Goal: Task Accomplishment & Management: Use online tool/utility

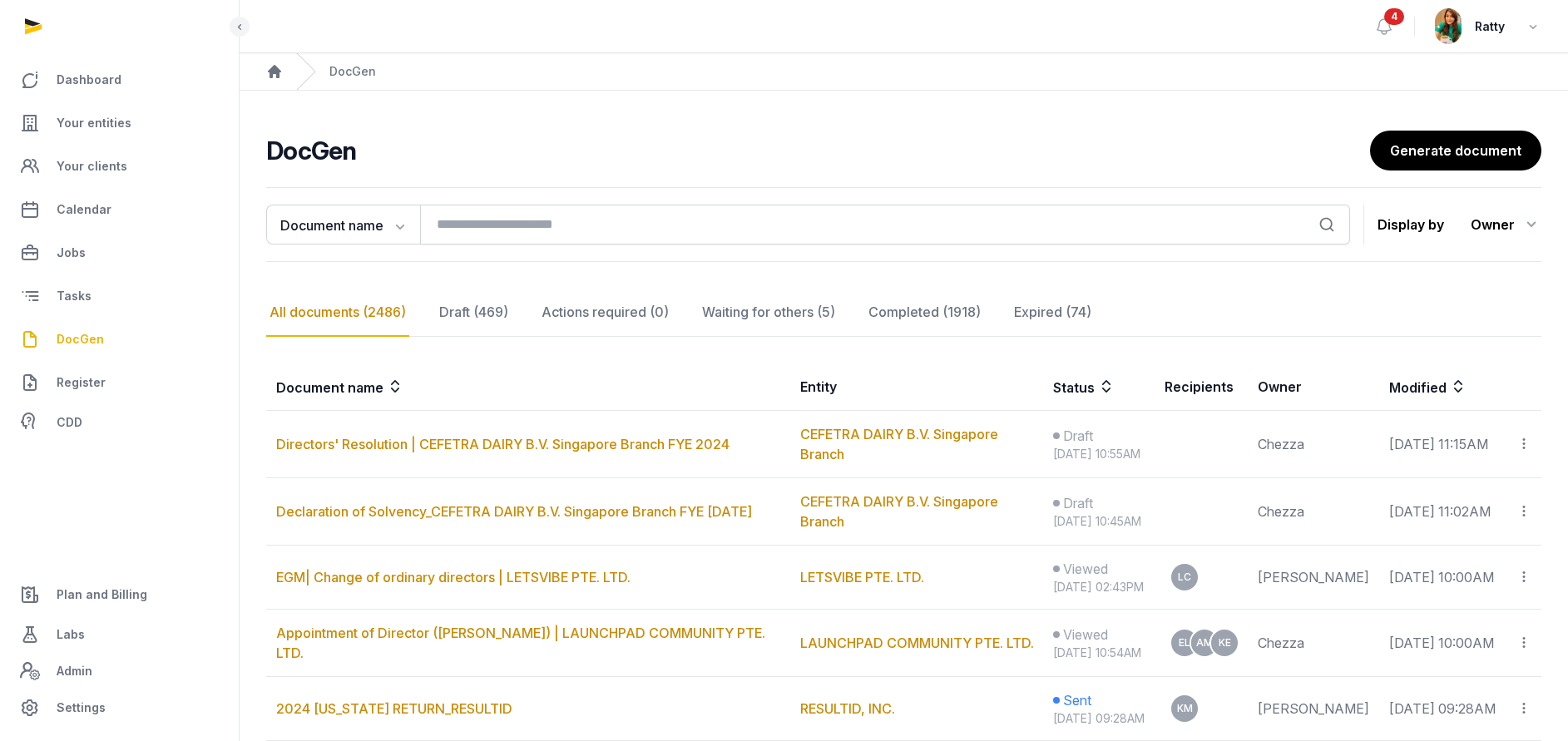
click at [63, 331] on span "DocGen" at bounding box center [80, 339] width 47 height 20
click at [70, 344] on span "DocGen" at bounding box center [80, 339] width 47 height 20
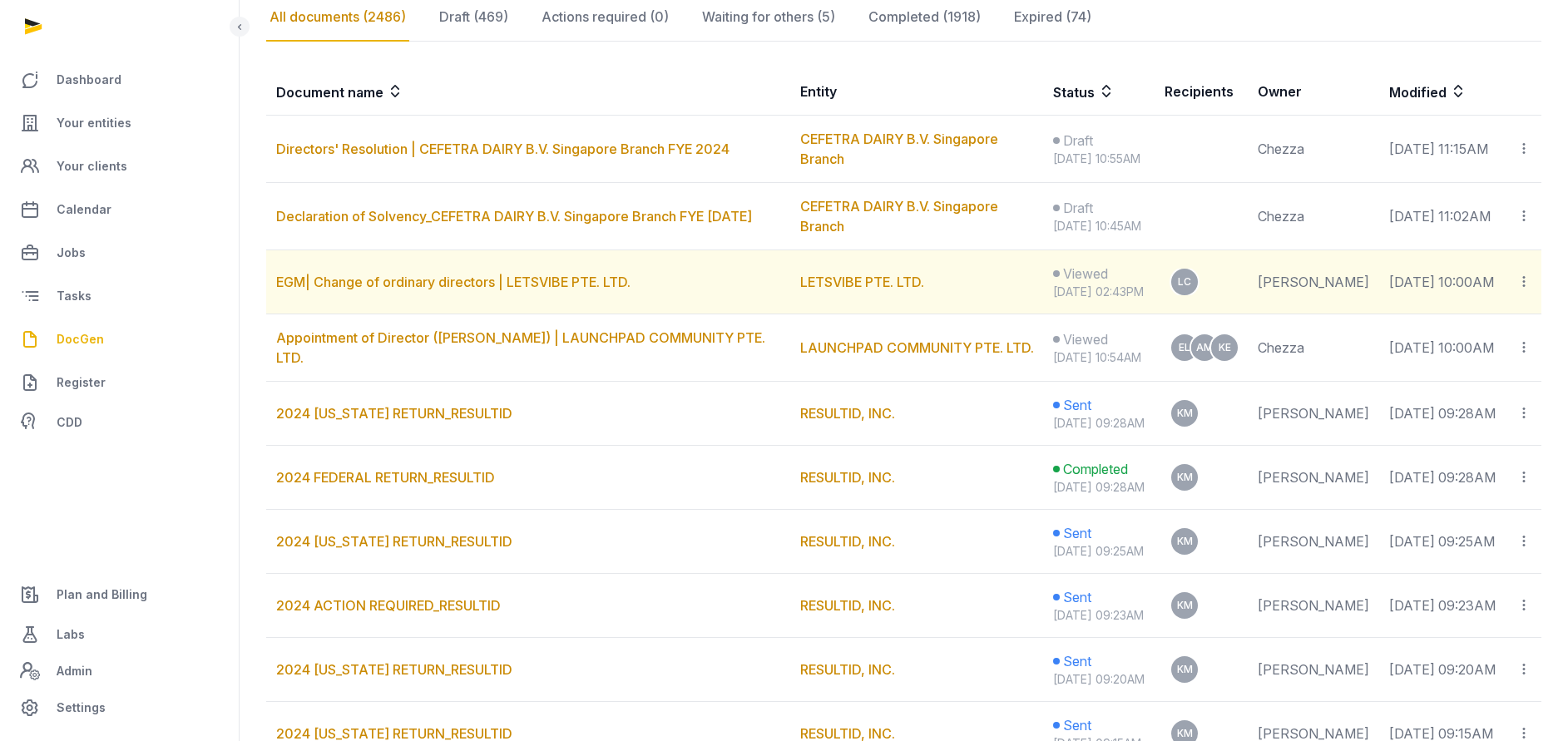
scroll to position [499, 0]
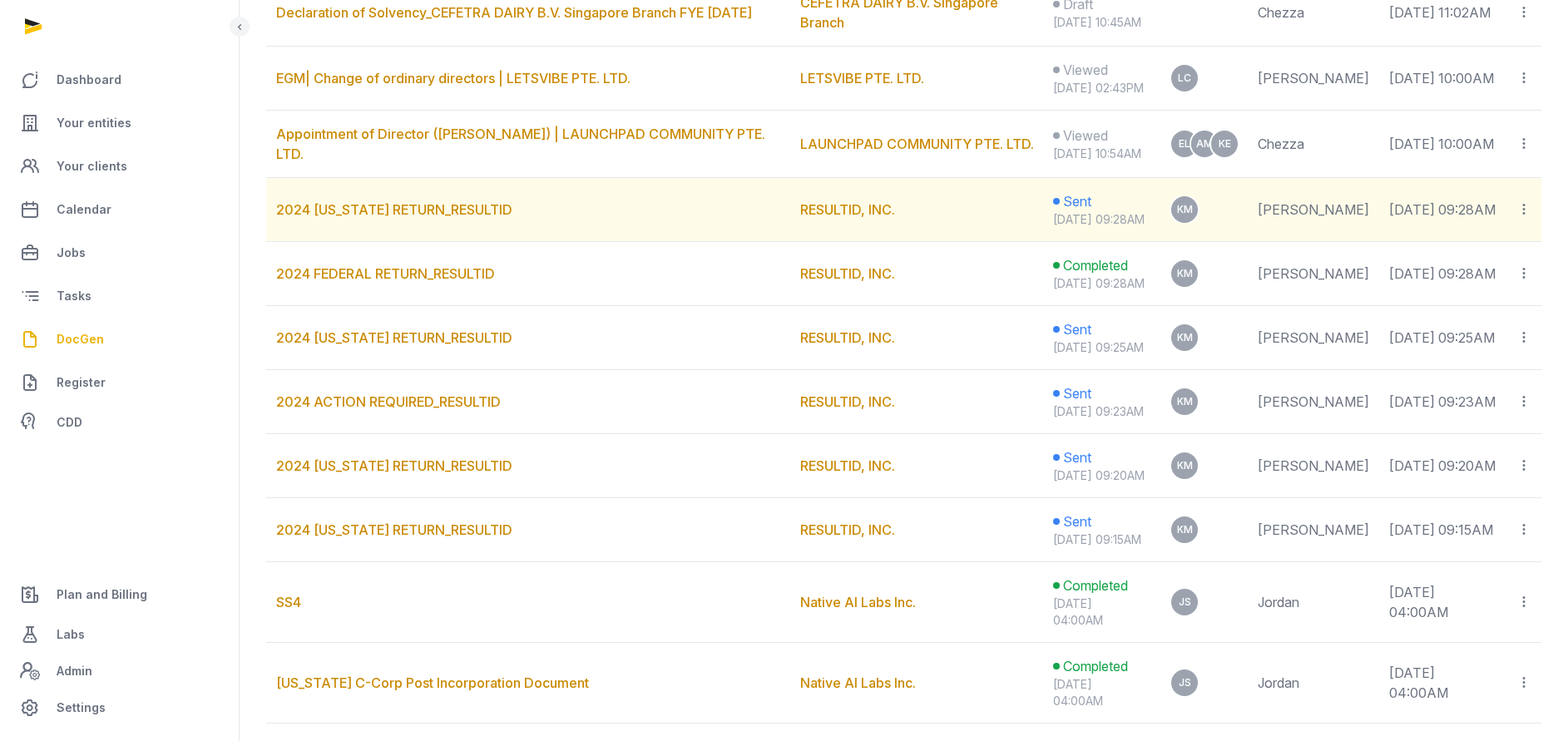
click at [1524, 217] on icon at bounding box center [1524, 209] width 15 height 18
click at [1465, 265] on div "Copy links" at bounding box center [1456, 254] width 118 height 20
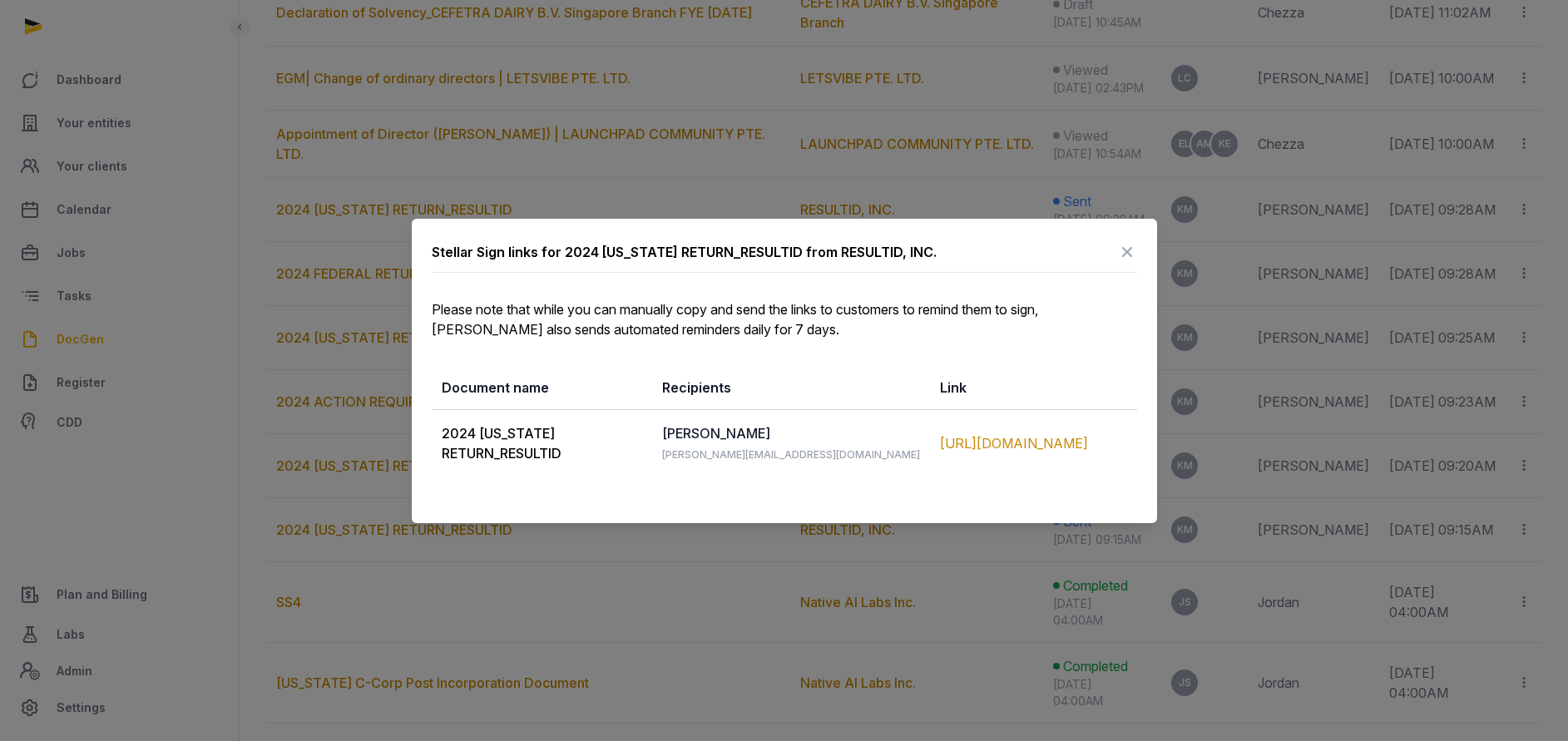
drag, startPoint x: 435, startPoint y: 429, endPoint x: 1047, endPoint y: 474, distance: 613.7
click at [1047, 474] on tr "2024 MARYLAND RETURN_RESULTID Kevin Magee kevin@resultid.com https://app.pandad…" at bounding box center [785, 443] width 706 height 67
copy tr "2024 MARYLAND RETURN_RESULTID Kevin Magee kevin@resultid.com https://app.pandad…"
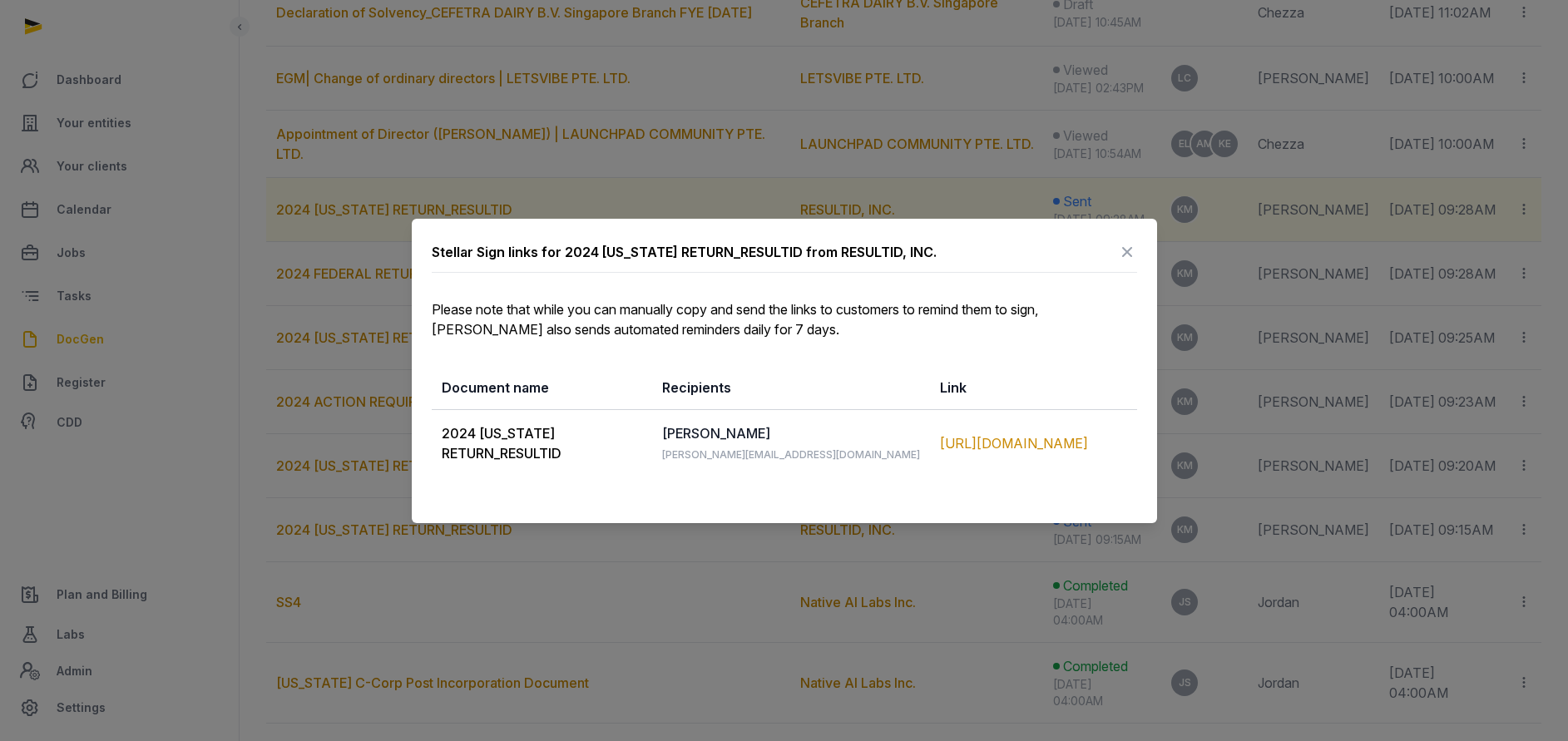
click at [1127, 249] on icon at bounding box center [1127, 251] width 20 height 27
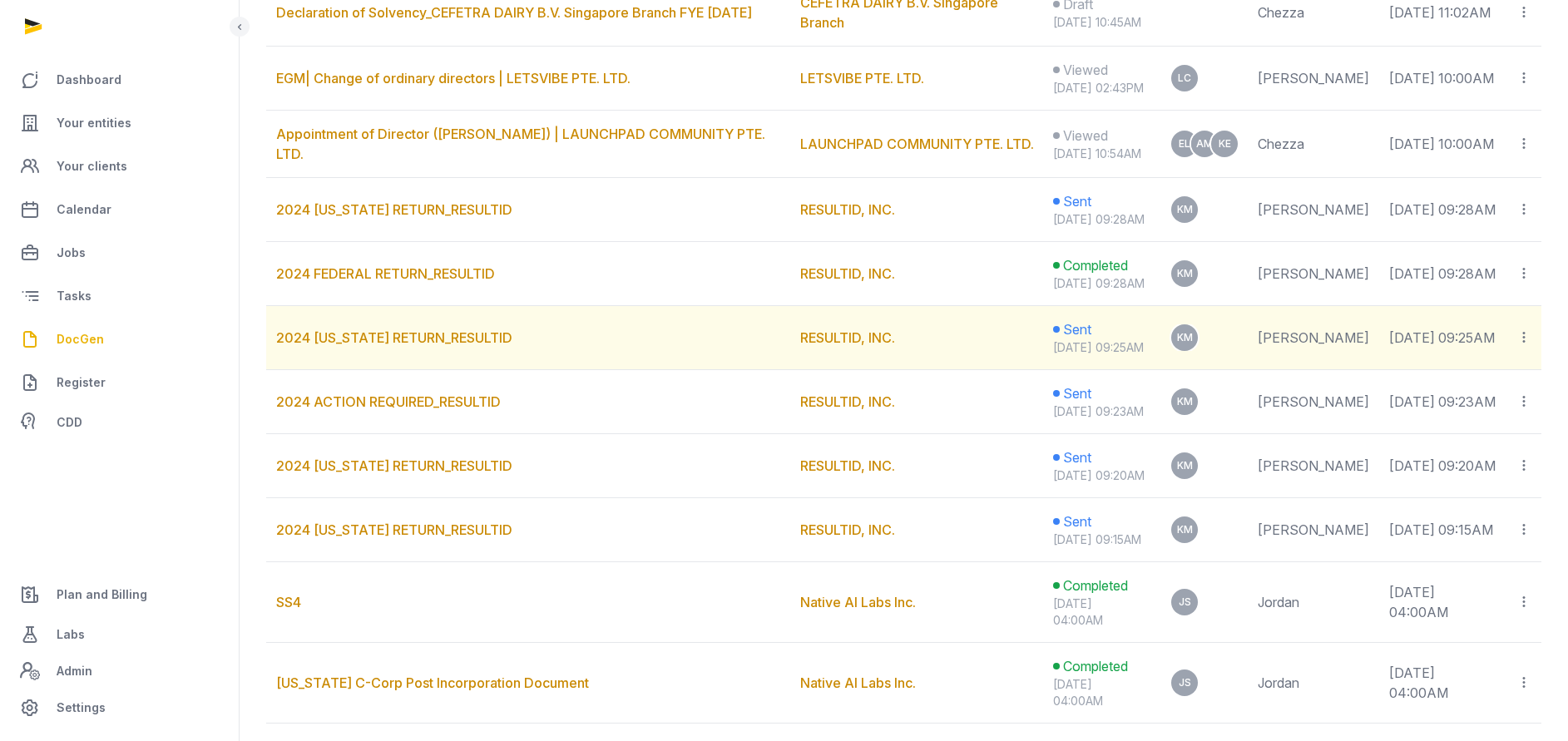
click at [1526, 346] on icon at bounding box center [1524, 337] width 15 height 18
click at [1466, 392] on div "Copy links" at bounding box center [1456, 382] width 118 height 20
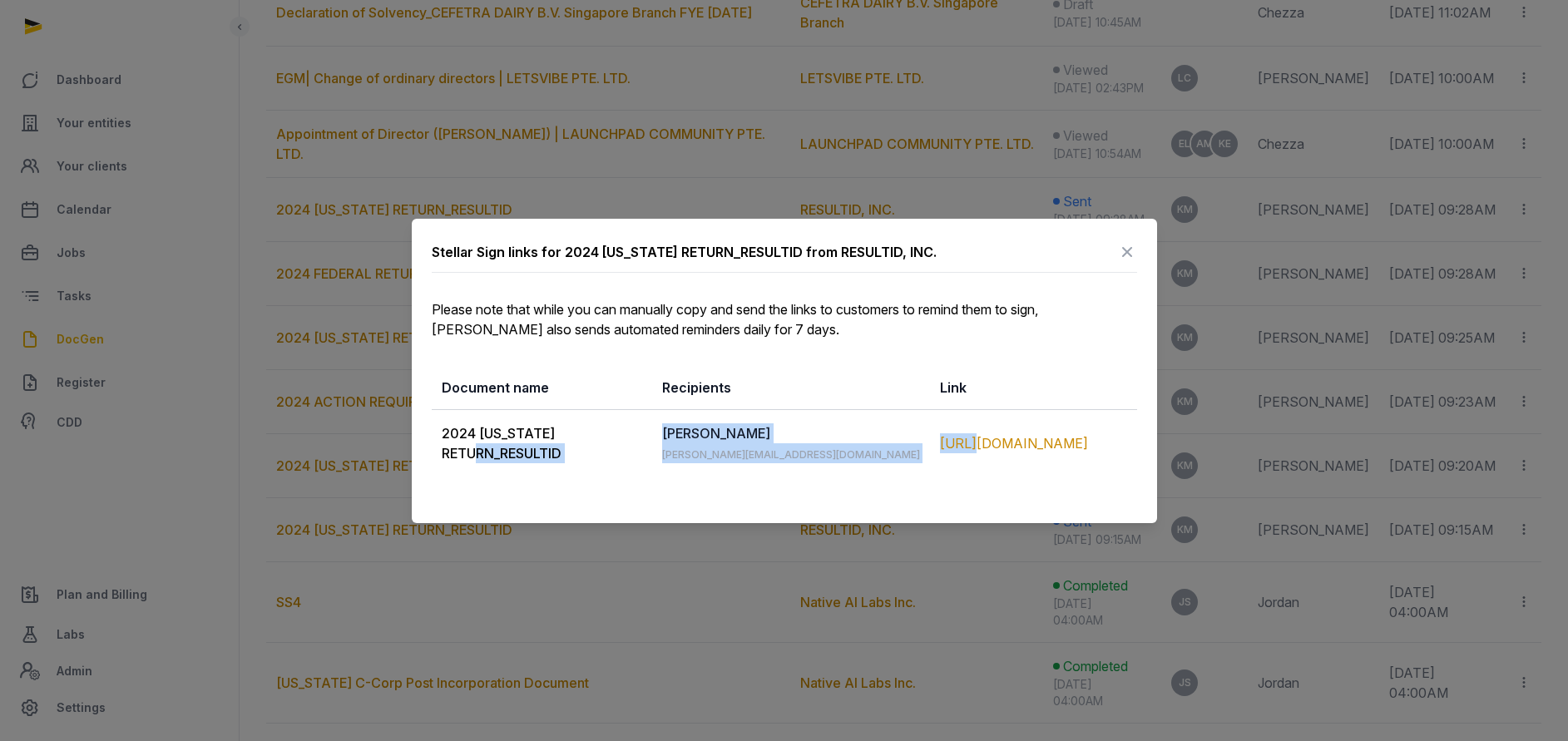
drag, startPoint x: 941, startPoint y: 442, endPoint x: 423, endPoint y: 451, distance: 518.1
click at [423, 451] on div "Stellar Sign links for 2024 NORTH CAROLINA RETURN_RESULTID from RESULTID, INC. …" at bounding box center [785, 370] width 745 height 304
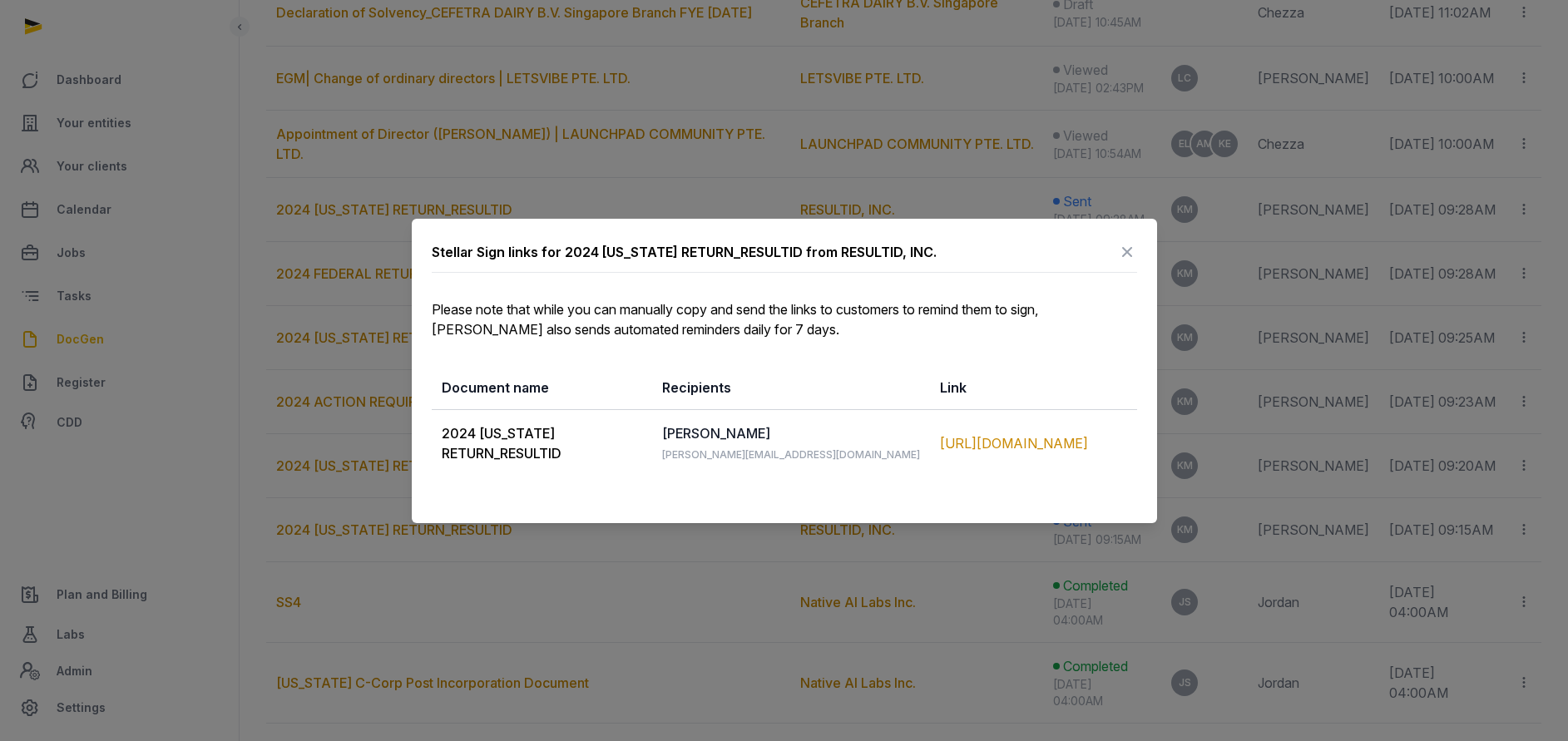
drag, startPoint x: 423, startPoint y: 451, endPoint x: 516, endPoint y: 301, distance: 176.5
click at [561, 330] on p "Please note that while you can manually copy and send the links to customers to…" at bounding box center [785, 319] width 706 height 40
drag, startPoint x: 439, startPoint y: 427, endPoint x: 1099, endPoint y: 515, distance: 665.8
click at [1099, 515] on div "Stellar Sign links for 2024 NORTH CAROLINA RETURN_RESULTID from RESULTID, INC. …" at bounding box center [785, 370] width 745 height 304
copy table "Document name Recipients Link"
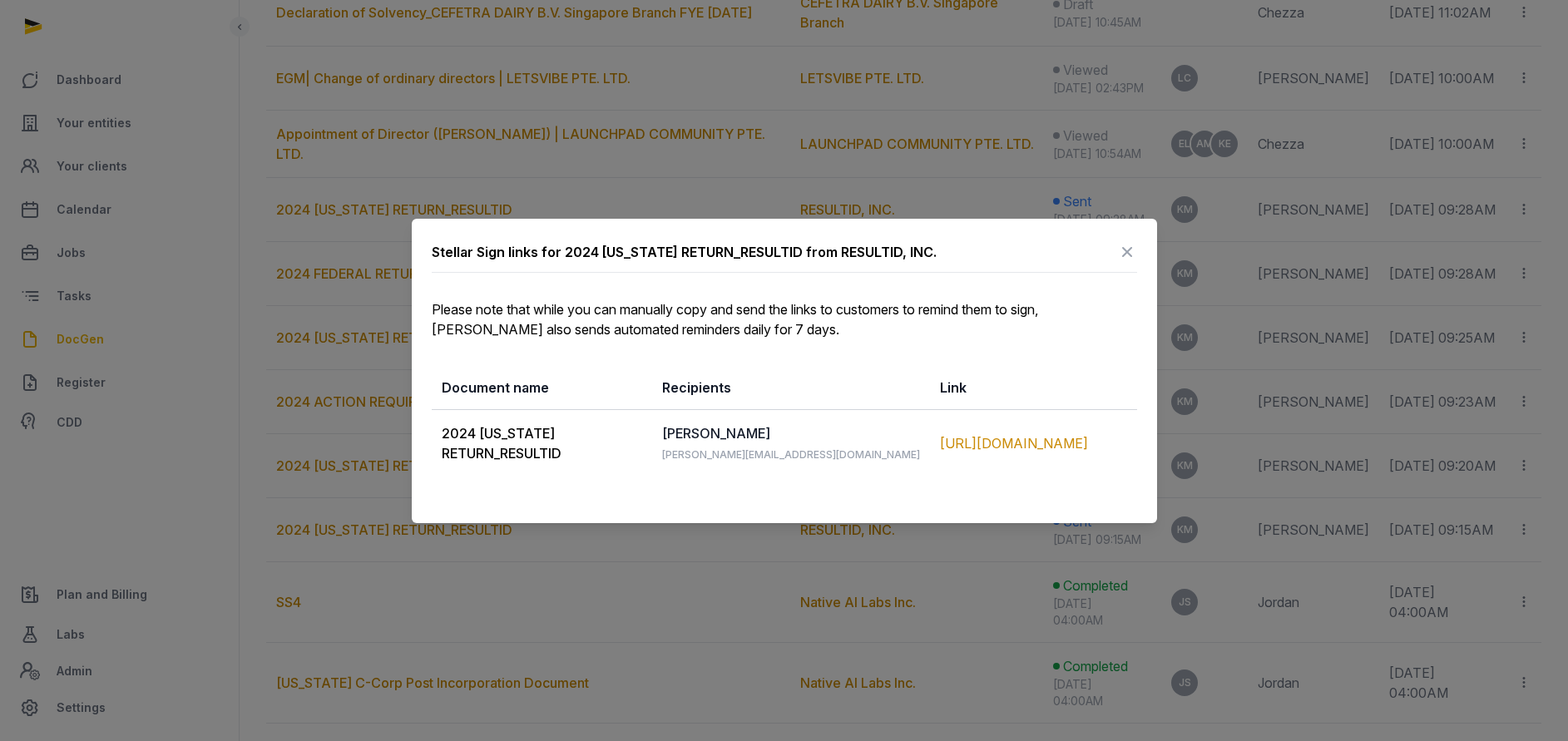
click at [1125, 250] on icon at bounding box center [1127, 251] width 20 height 27
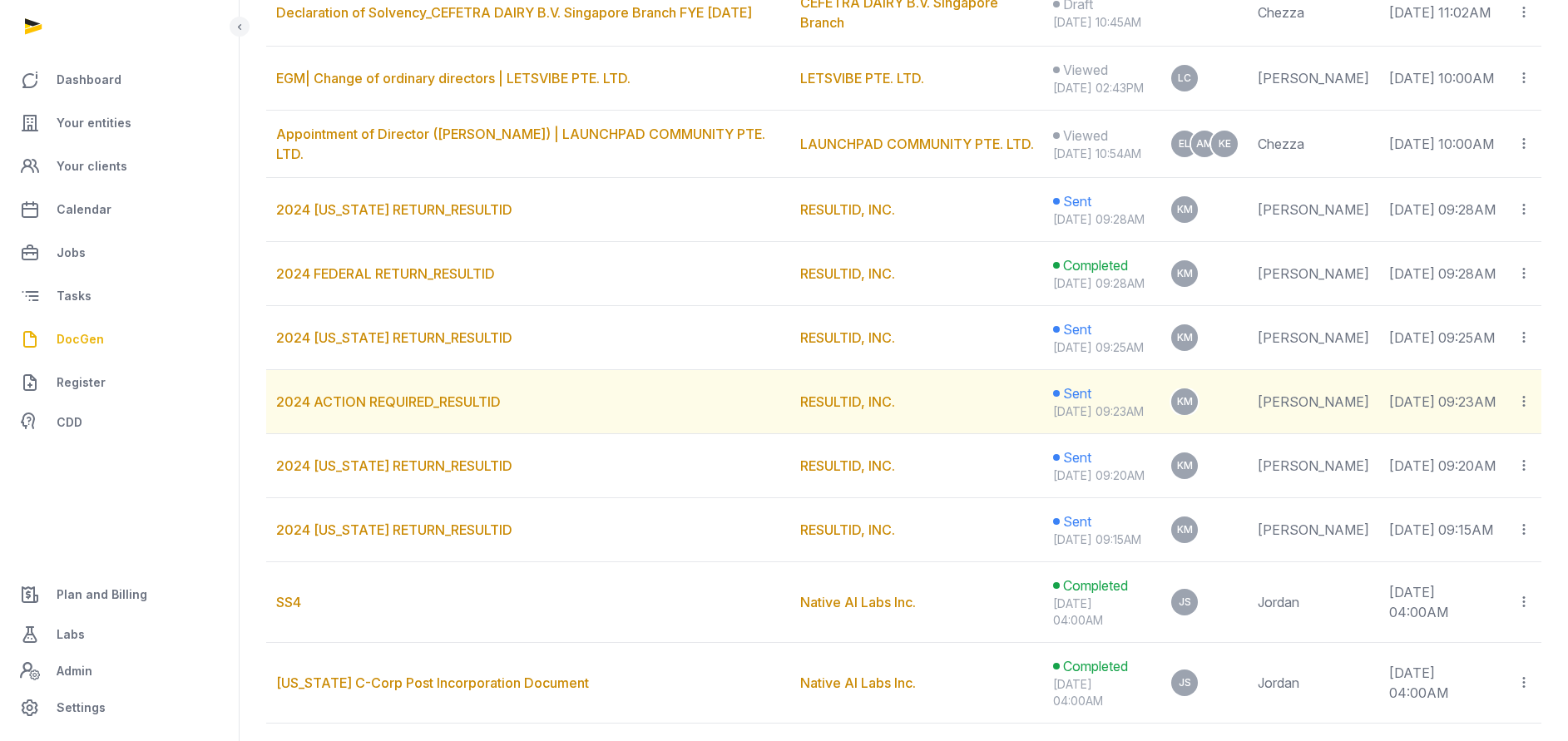
click at [1524, 410] on icon at bounding box center [1524, 401] width 15 height 18
click at [1477, 463] on div "Copy links" at bounding box center [1456, 447] width 150 height 34
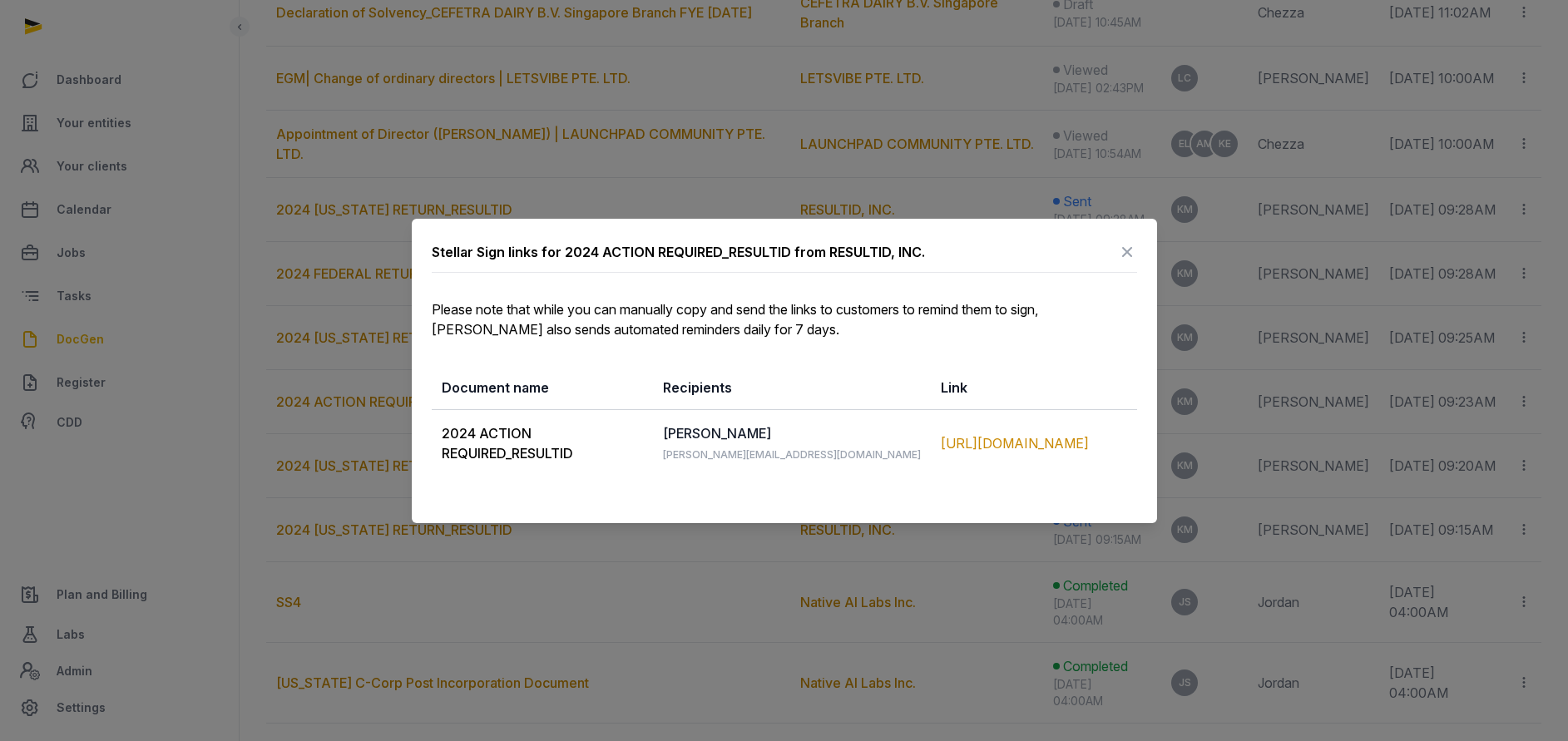
drag, startPoint x: 444, startPoint y: 435, endPoint x: 1087, endPoint y: 465, distance: 643.7
click at [1087, 465] on tr "2024 ACTION REQUIRED_RESULTID Kevin Magee kevin@resultid.com https://app.pandad…" at bounding box center [785, 443] width 706 height 67
copy tr "2024 ACTION REQUIRED_RESULTID Kevin Magee kevin@resultid.com https://app.pandad…"
click at [1125, 250] on icon at bounding box center [1127, 251] width 20 height 27
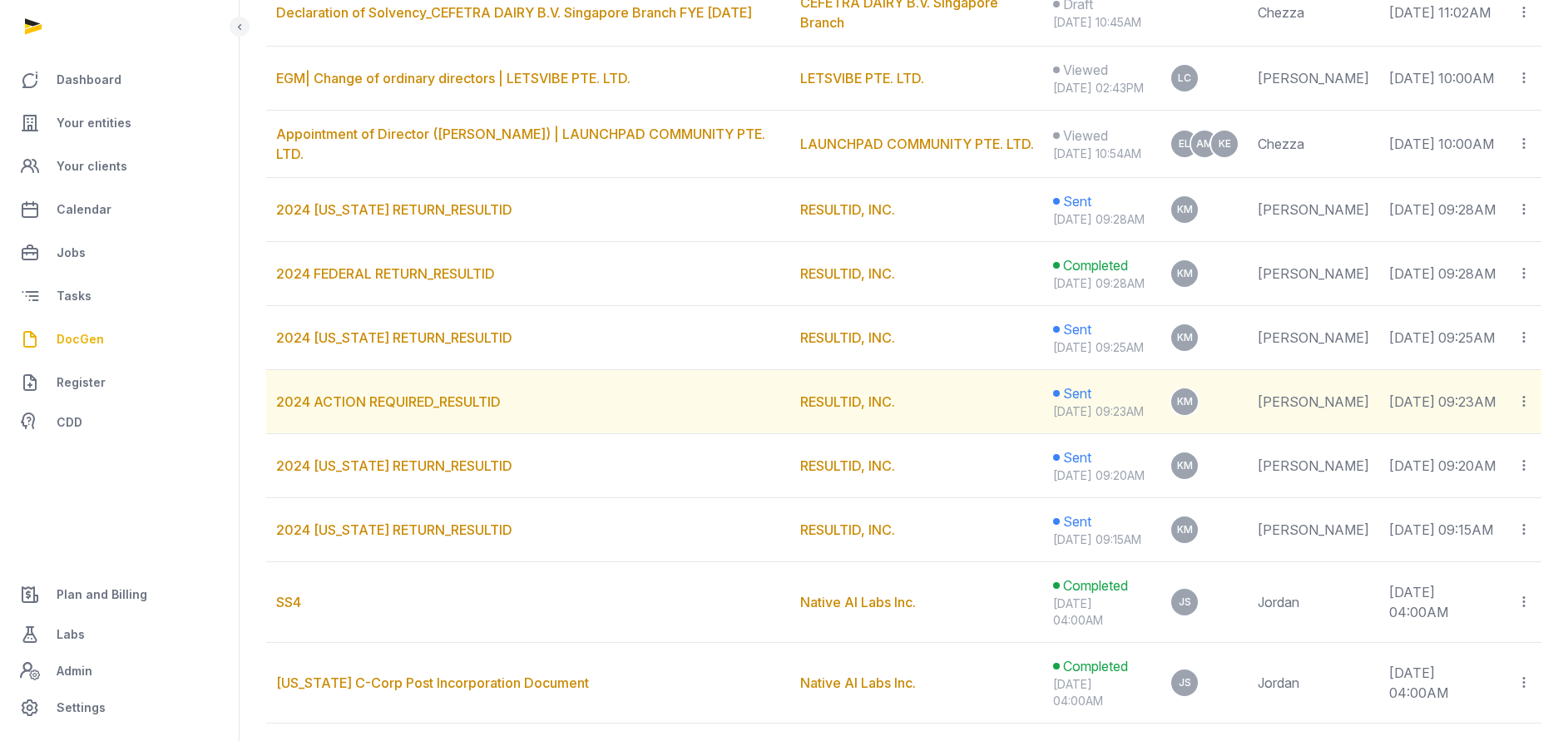
scroll to position [623, 0]
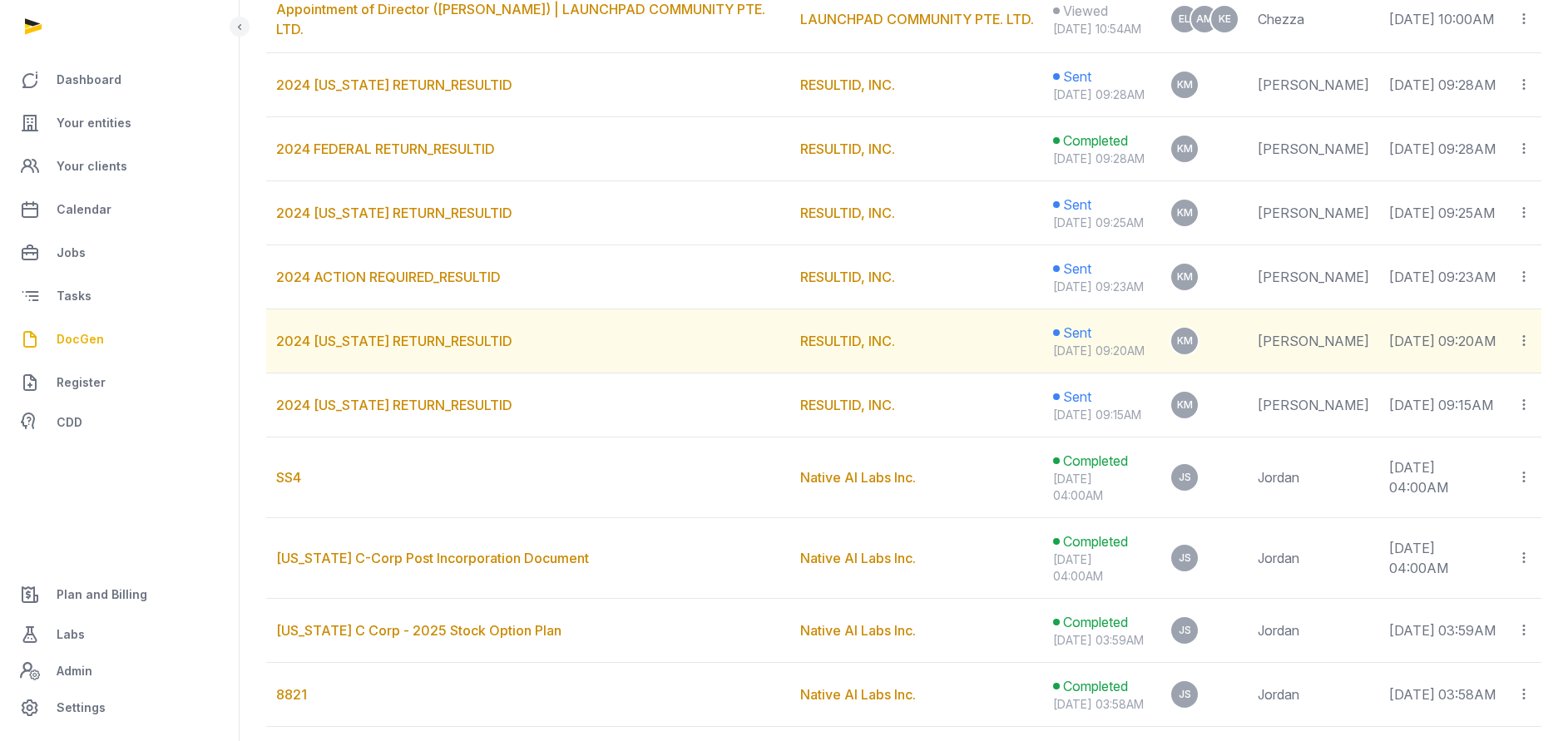
click at [1529, 349] on icon at bounding box center [1524, 341] width 15 height 18
click at [1440, 396] on div "Copy links" at bounding box center [1456, 385] width 118 height 20
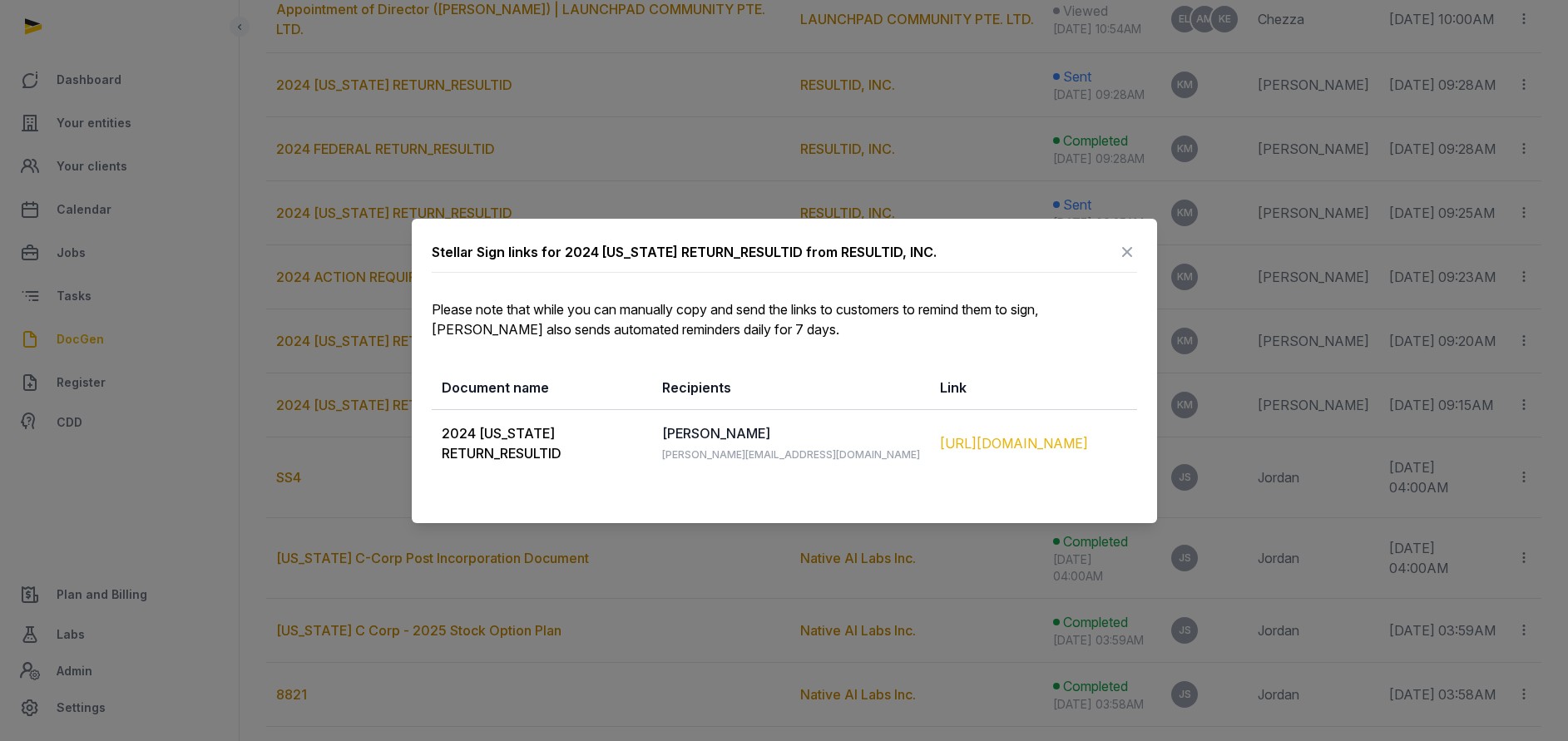
drag, startPoint x: 438, startPoint y: 426, endPoint x: 1083, endPoint y: 461, distance: 645.9
click at [1083, 461] on tr "2024 CALIFORNIA RETURN_RESULTID Kevin Magee kevin@resultid.com https://app.pand…" at bounding box center [785, 443] width 706 height 67
copy tr "2024 CALIFORNIA RETURN_RESULTID Kevin Magee kevin@resultid.com https://app.pand…"
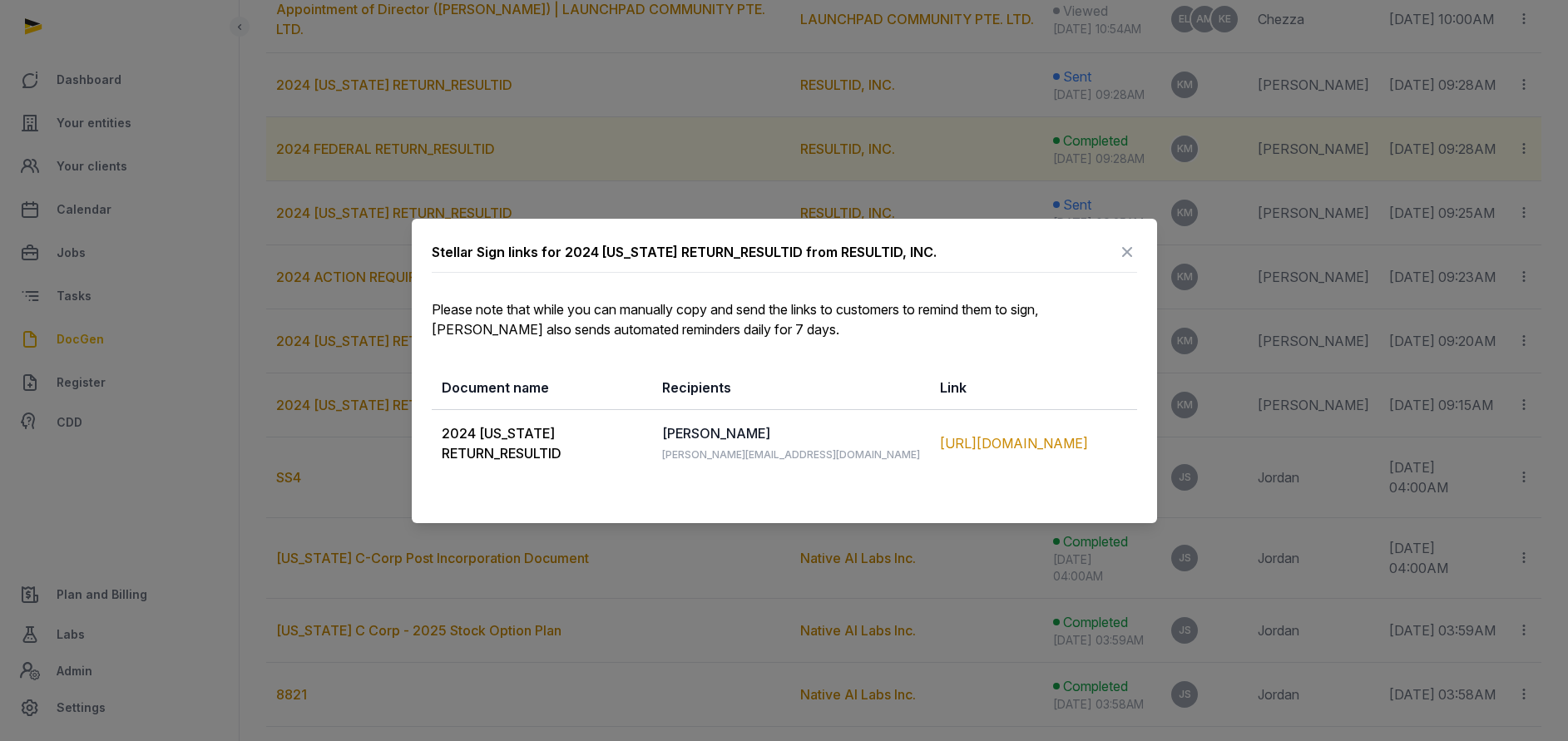
click at [1132, 253] on icon at bounding box center [1127, 251] width 20 height 27
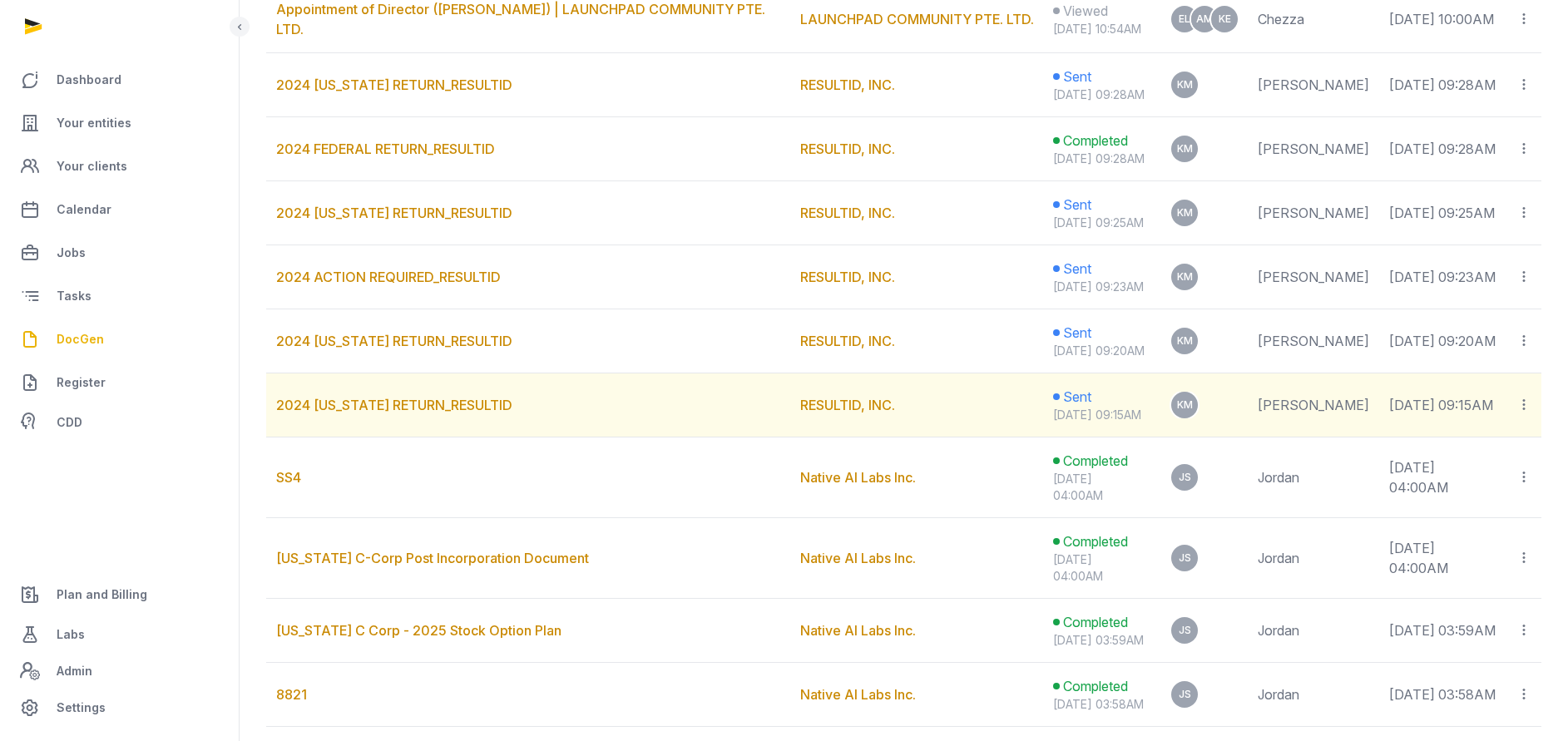
click at [1522, 413] on icon at bounding box center [1524, 405] width 15 height 18
click at [1464, 459] on div "Copy links" at bounding box center [1456, 450] width 118 height 20
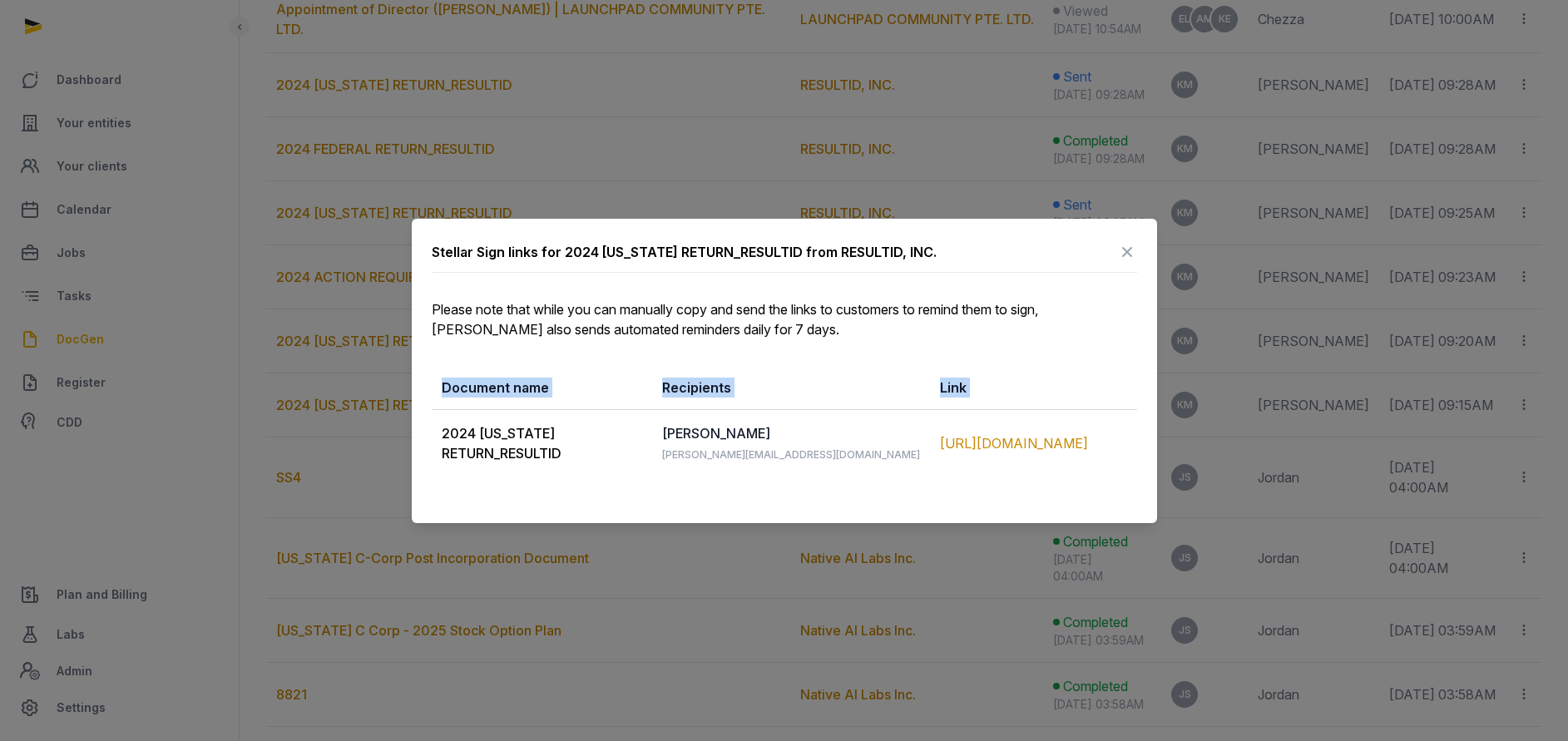
drag, startPoint x: 441, startPoint y: 432, endPoint x: 1113, endPoint y: 480, distance: 673.7
click at [1113, 480] on div "Stellar Sign links for 2024 DELAWARE RETURN_RESULTID from RESULTID, INC. Please…" at bounding box center [785, 370] width 745 height 304
copy table "Document name Recipients Link"
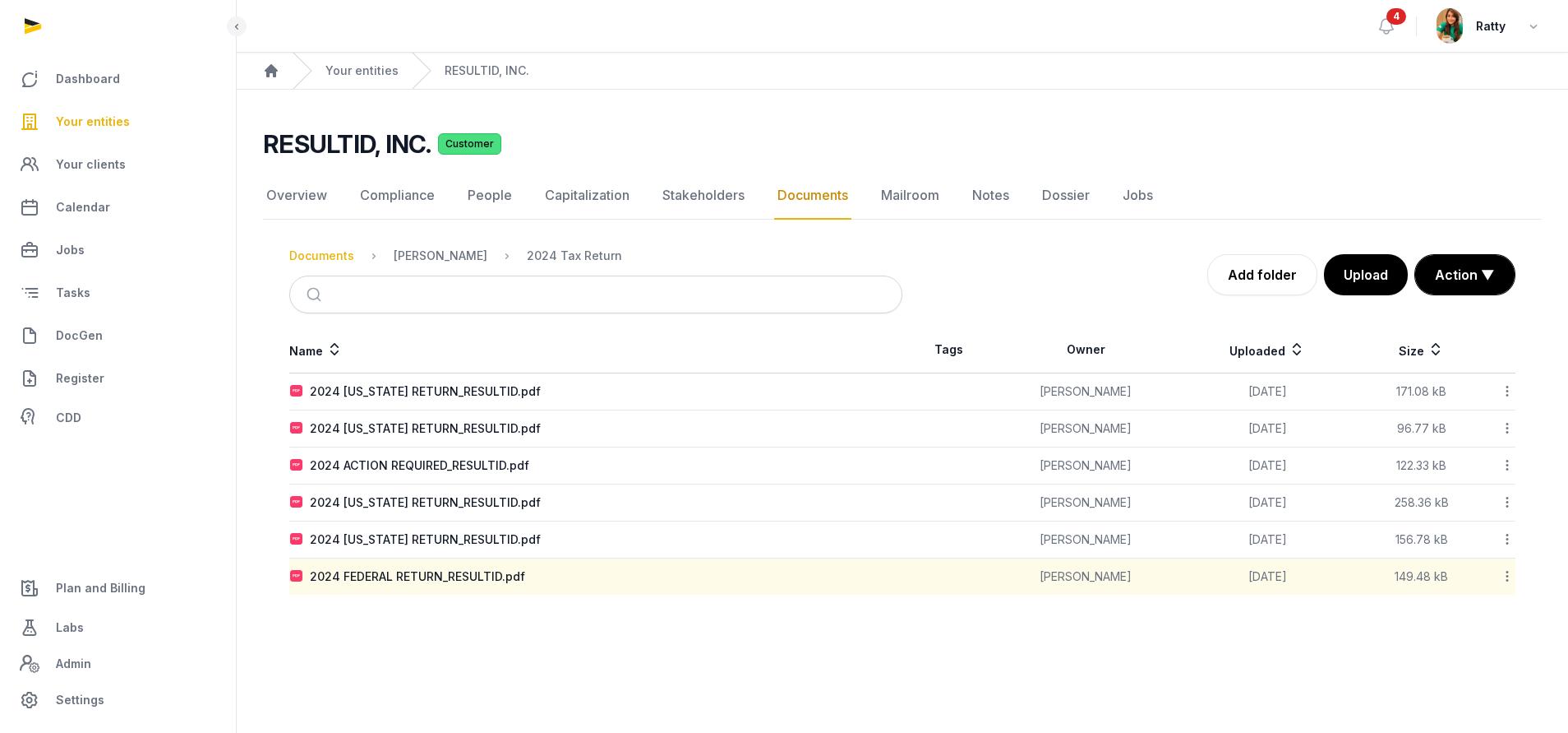
click at [350, 258] on div "Documents" at bounding box center [321, 255] width 64 height 17
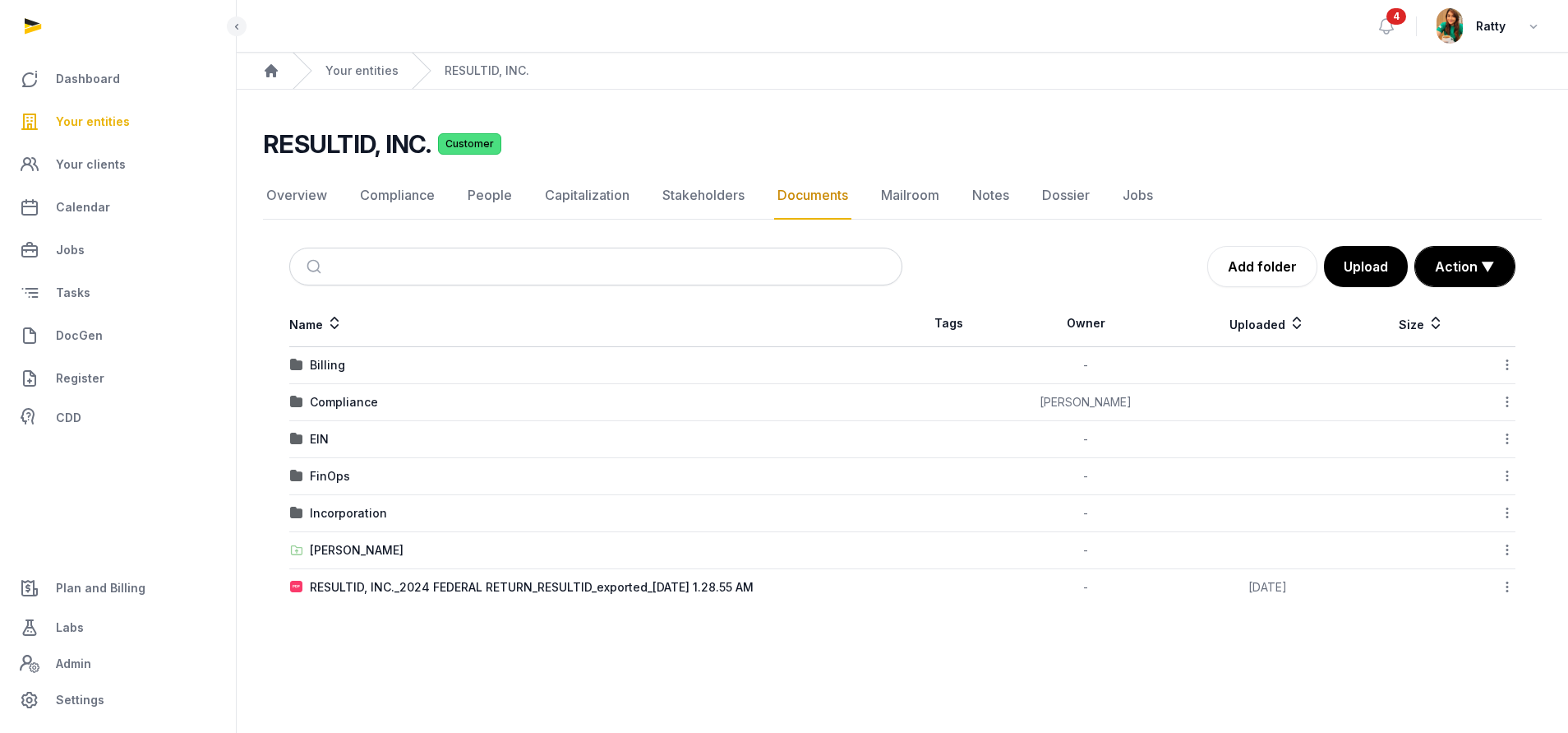
click at [98, 122] on span "Your entities" at bounding box center [93, 121] width 74 height 20
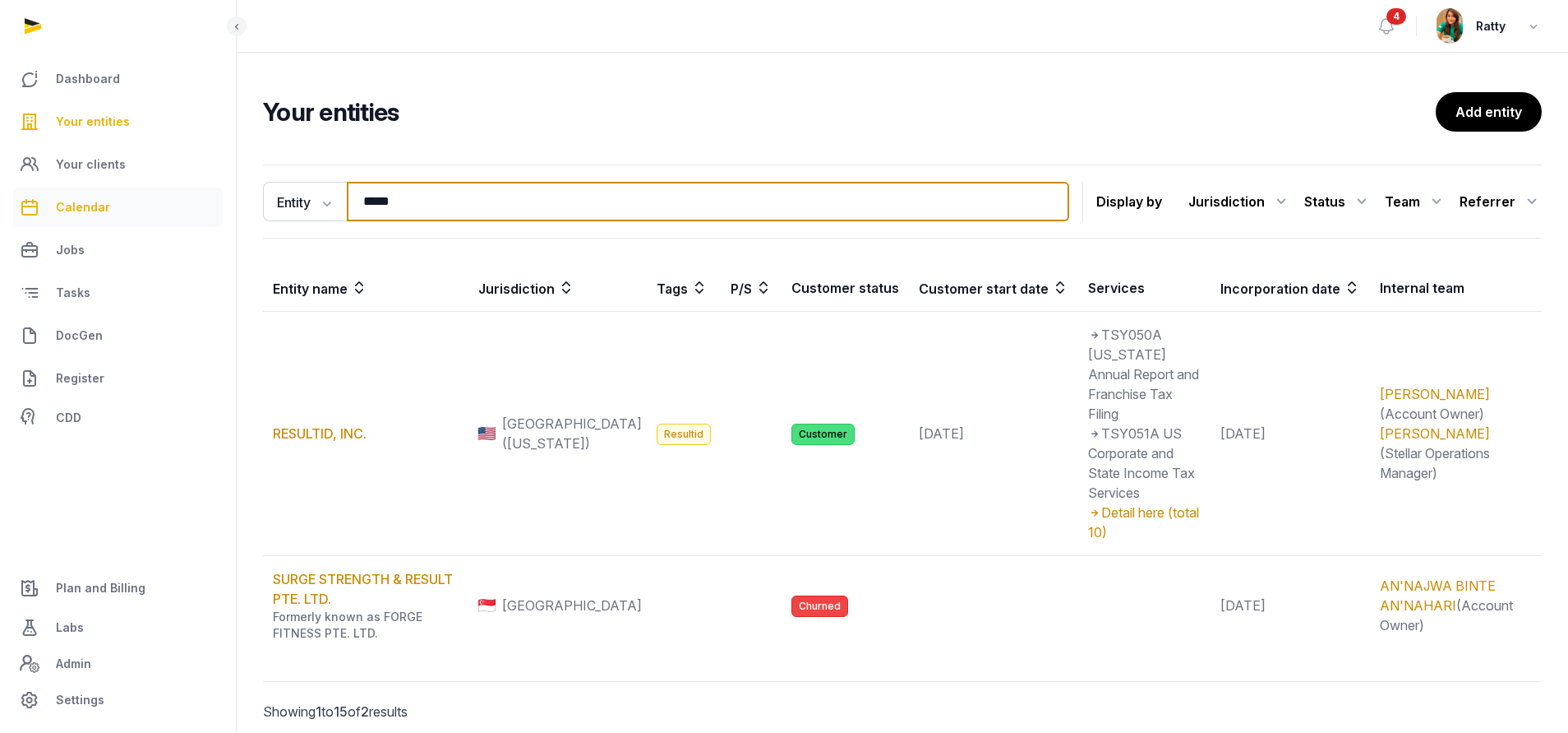
drag, startPoint x: 429, startPoint y: 199, endPoint x: 221, endPoint y: 221, distance: 209.2
click at [221, 221] on div "Dashboard Your entities Your clients Calendar Jobs Tasks DocGen Register CDD Pl…" at bounding box center [784, 400] width 1568 height 800
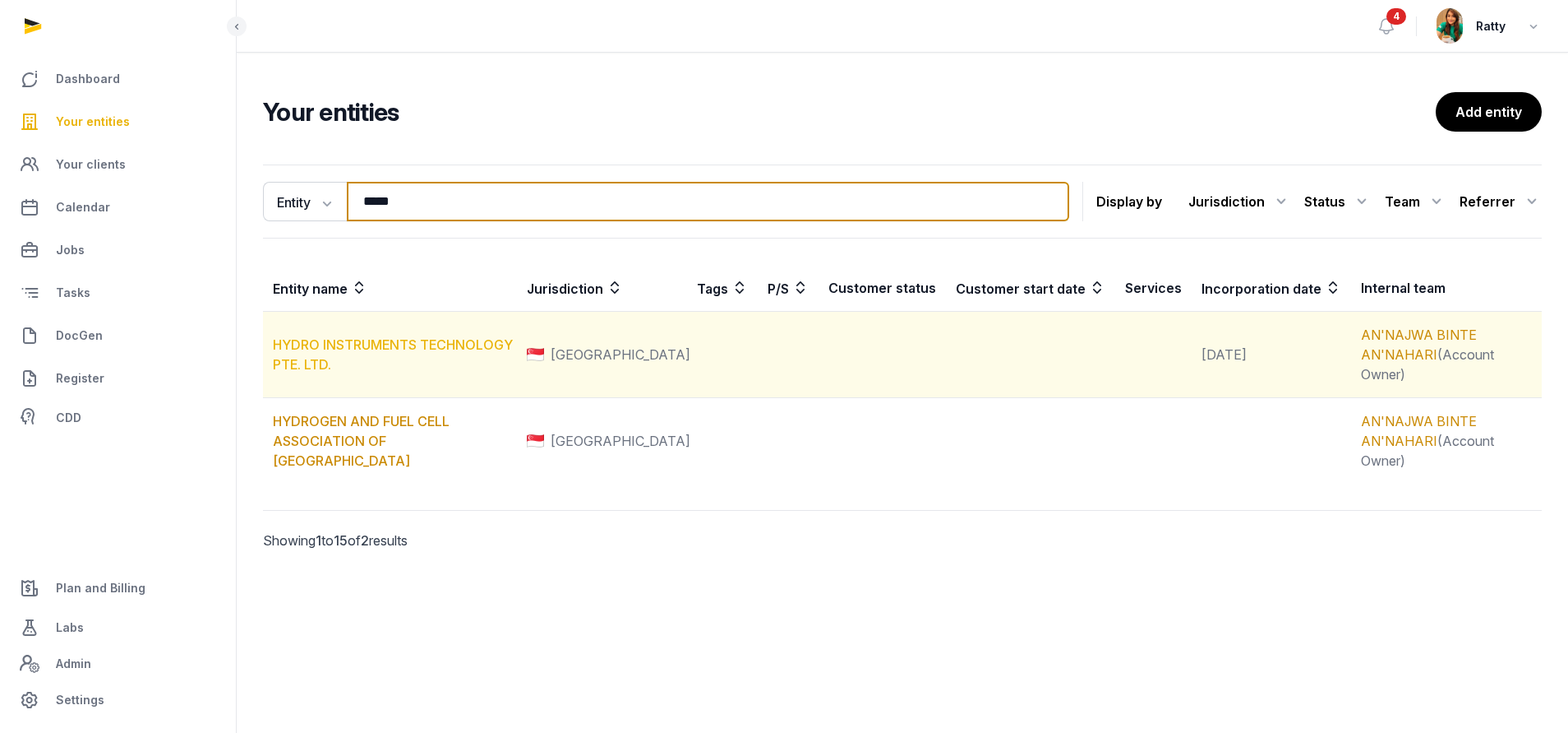
type input "*****"
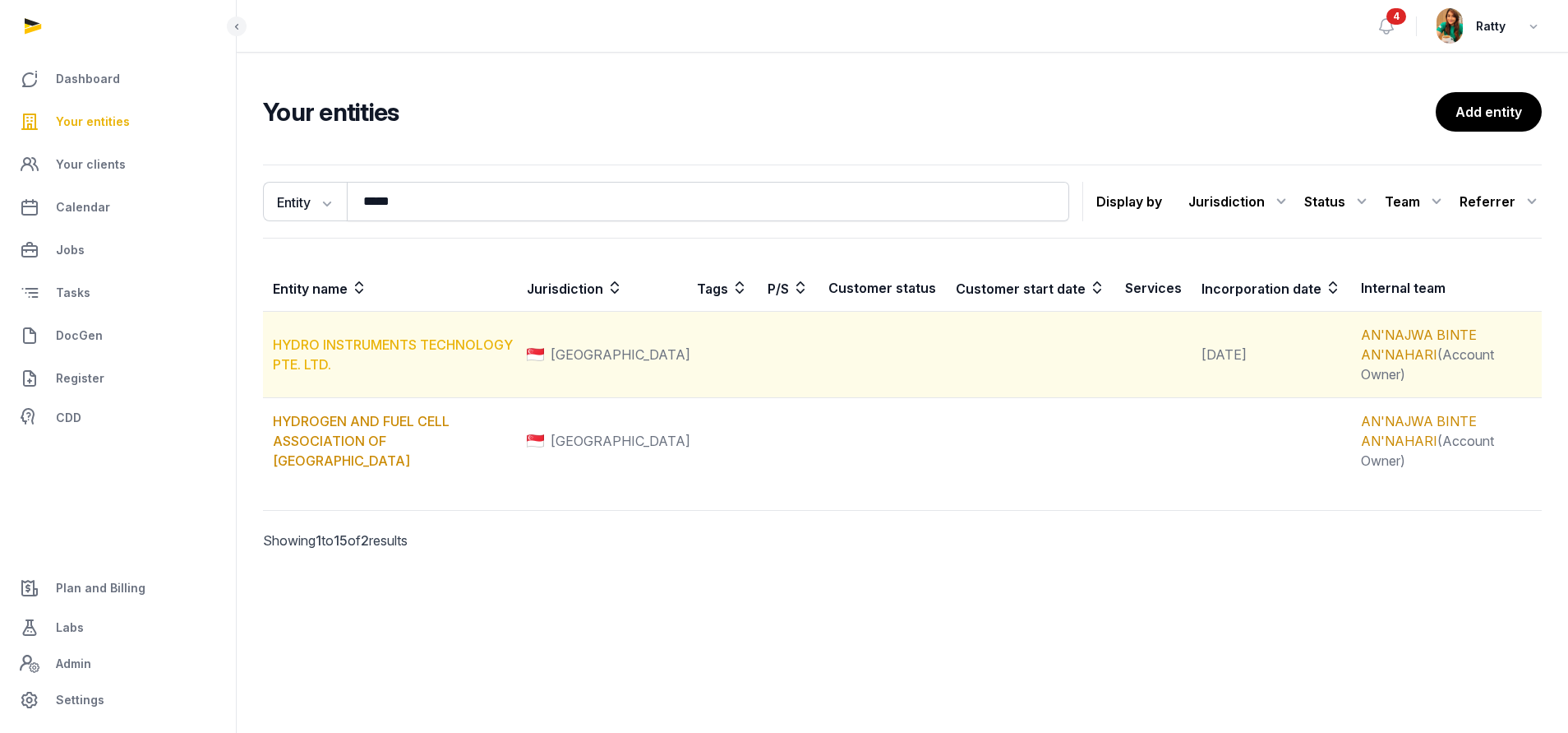
click at [377, 336] on link "HYDRO INSTRUMENTS TECHNOLOGY PTE. LTD." at bounding box center [393, 354] width 240 height 36
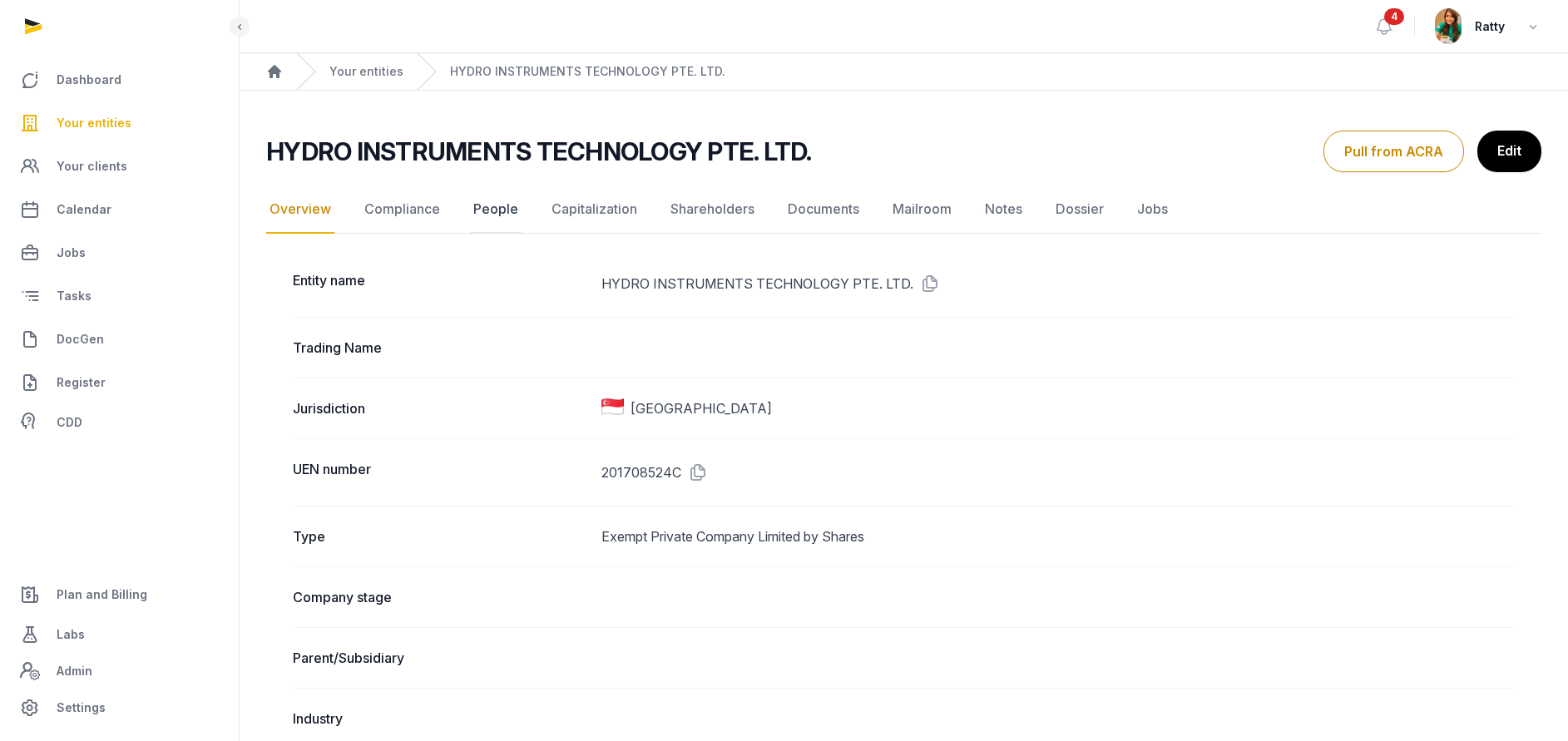
click at [485, 206] on link "People" at bounding box center [495, 209] width 51 height 48
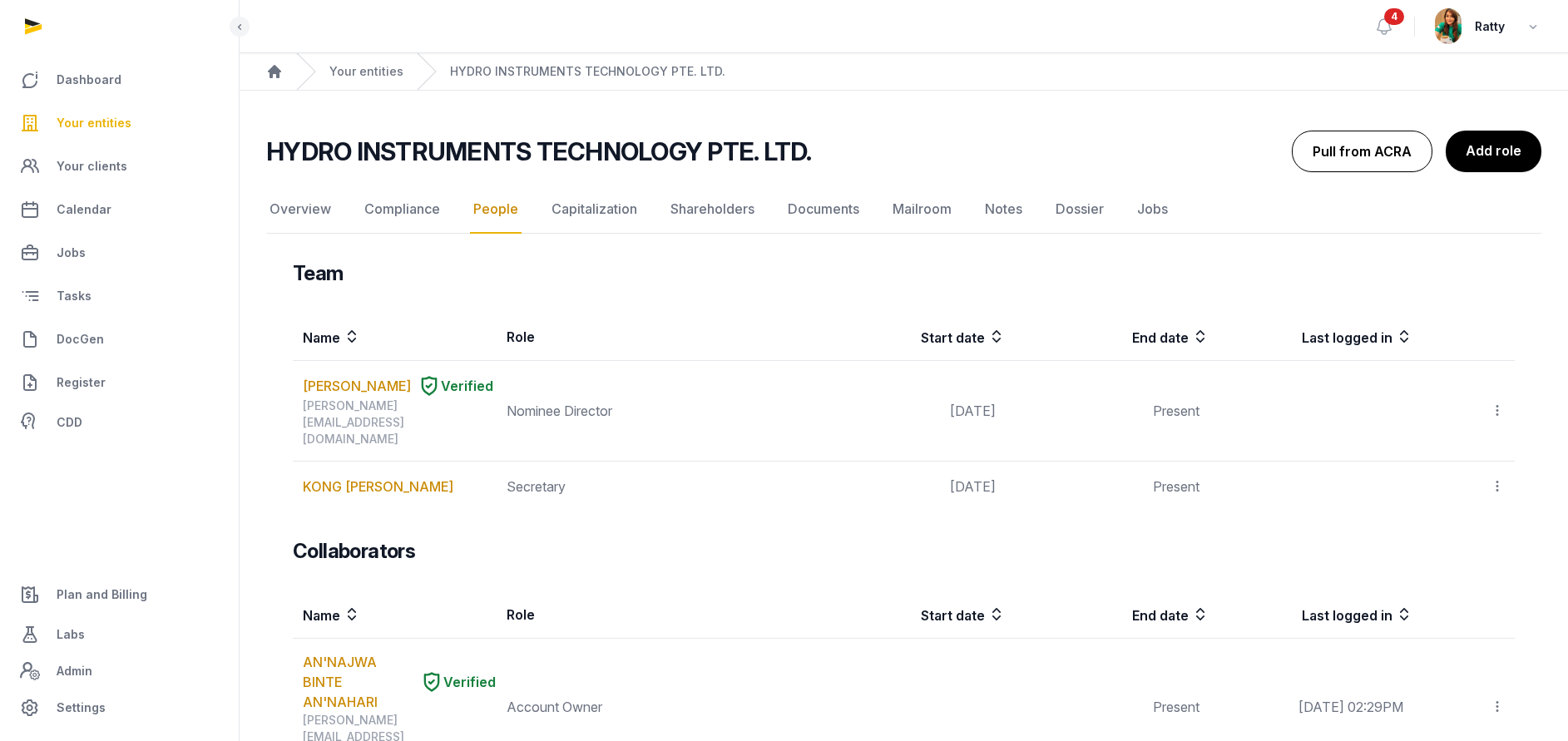
click at [1377, 143] on button "Pull from ACRA" at bounding box center [1362, 151] width 140 height 41
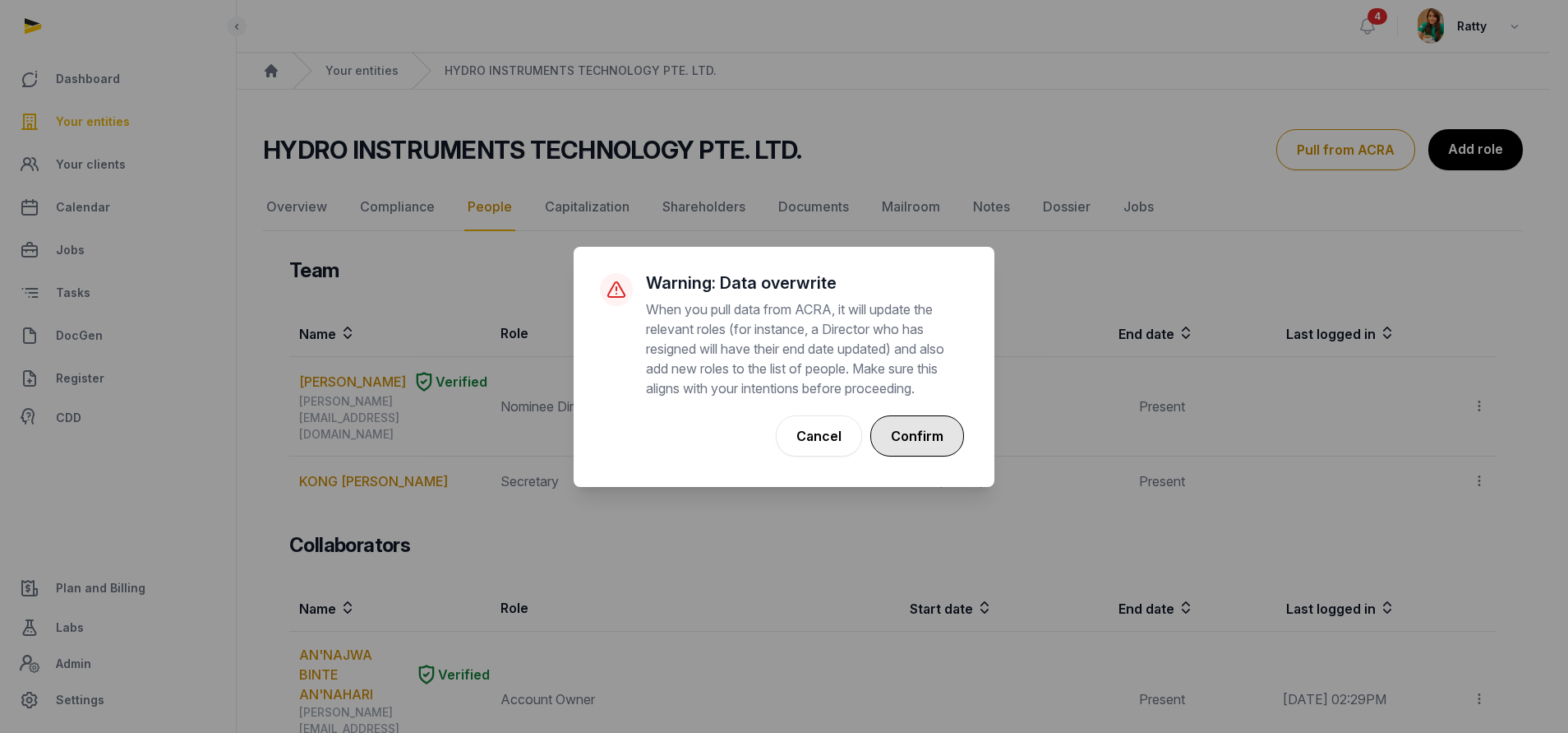
click at [925, 427] on button "Confirm" at bounding box center [917, 436] width 94 height 41
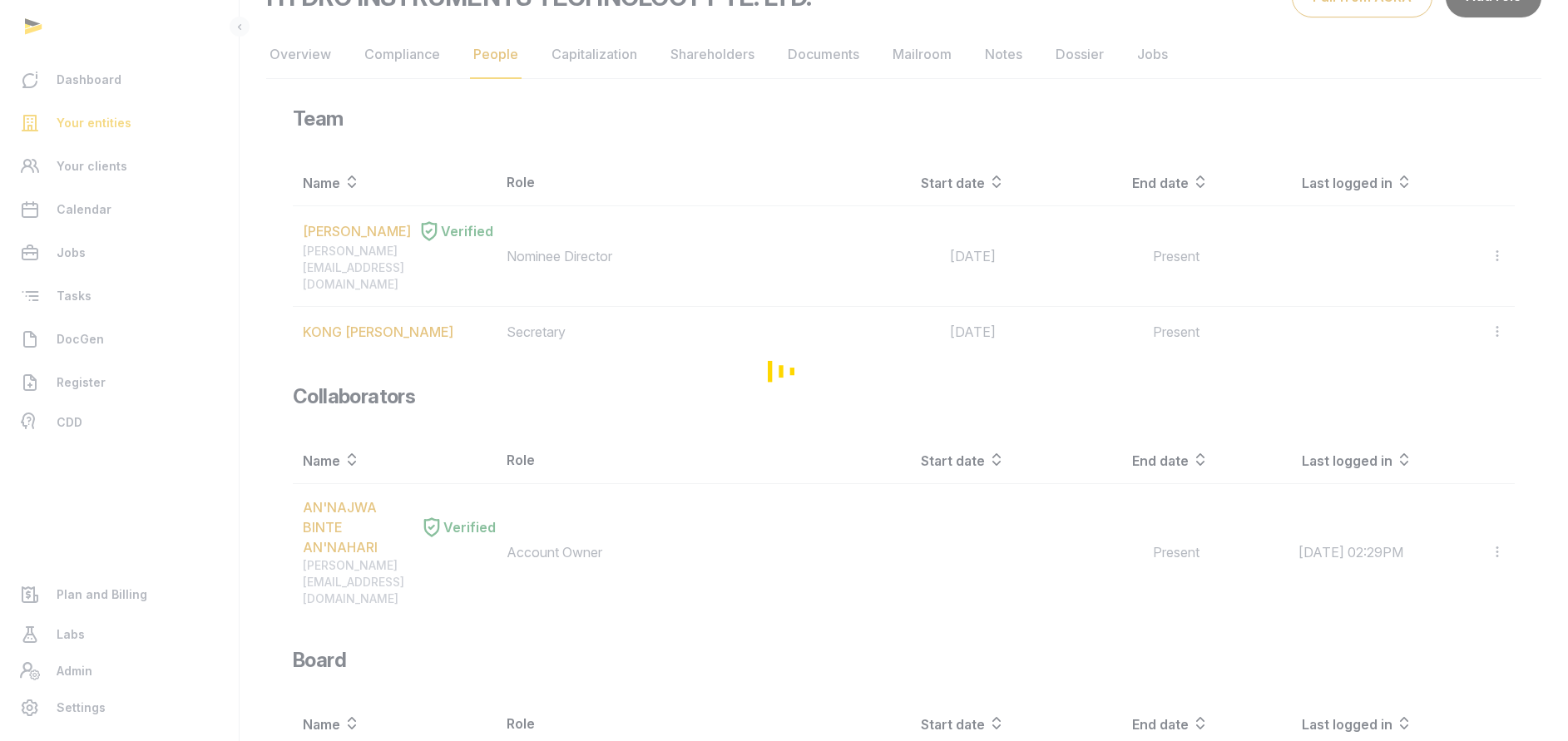
scroll to position [249, 0]
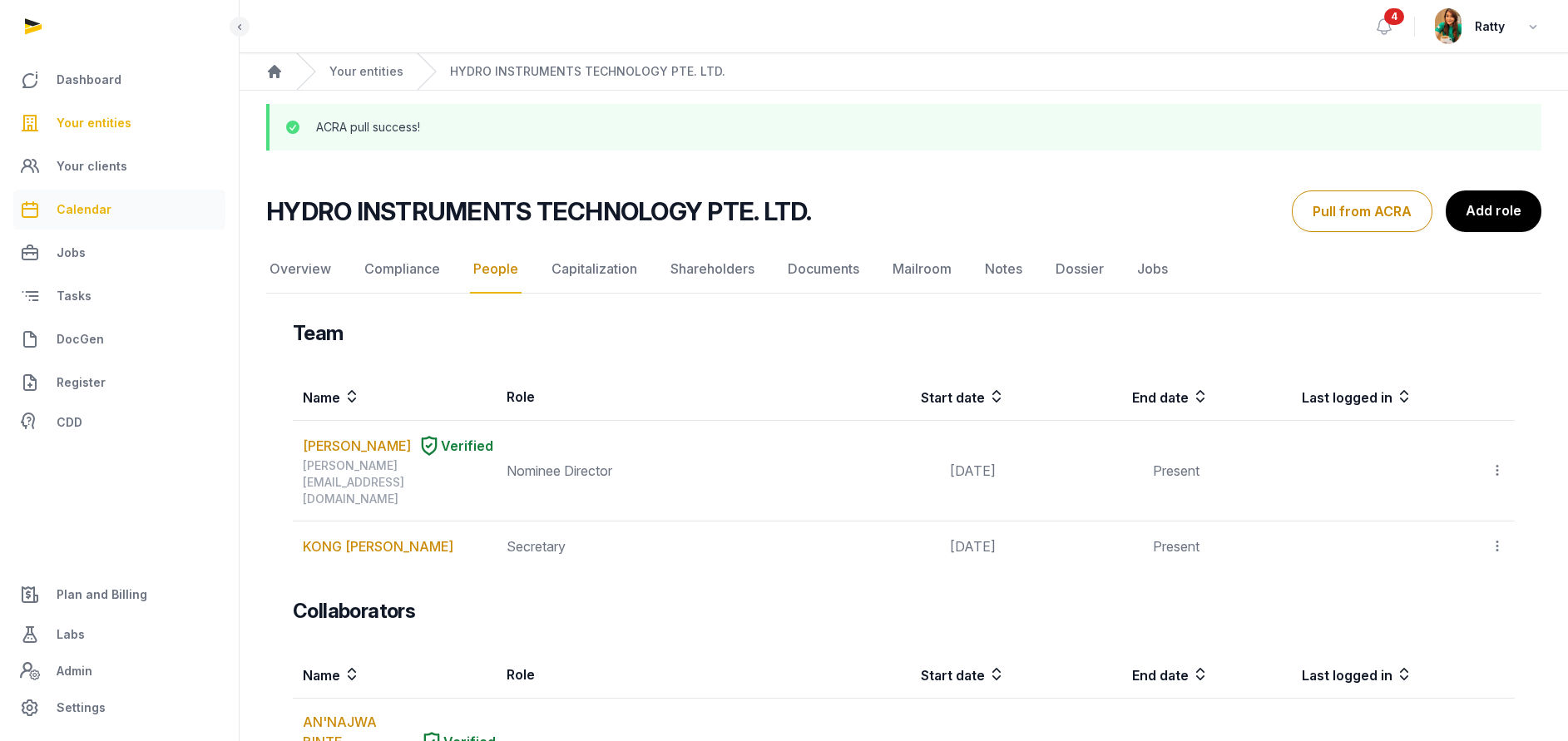
click at [209, 204] on link "Calendar" at bounding box center [119, 209] width 213 height 40
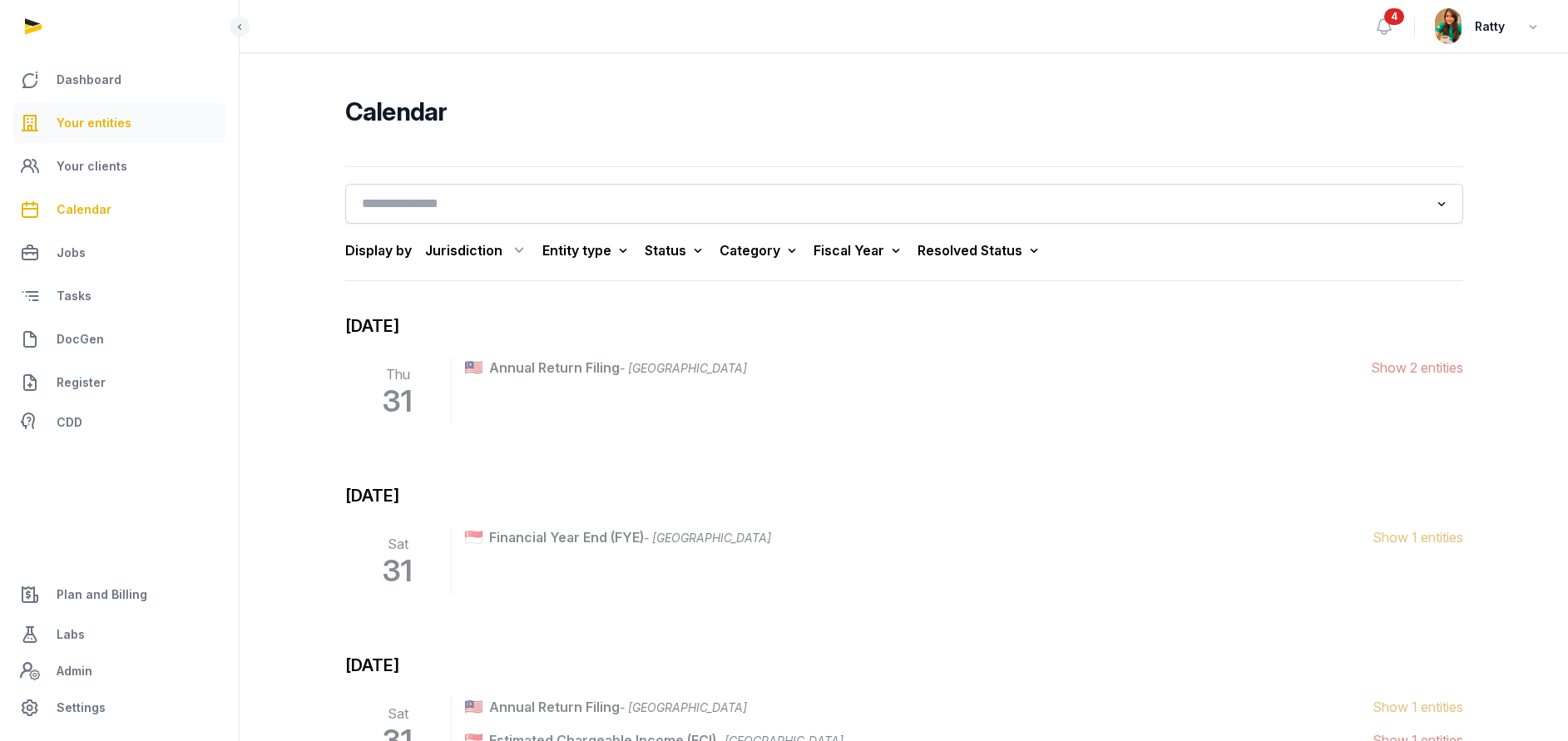
click at [111, 124] on span "Your entities" at bounding box center [94, 123] width 75 height 20
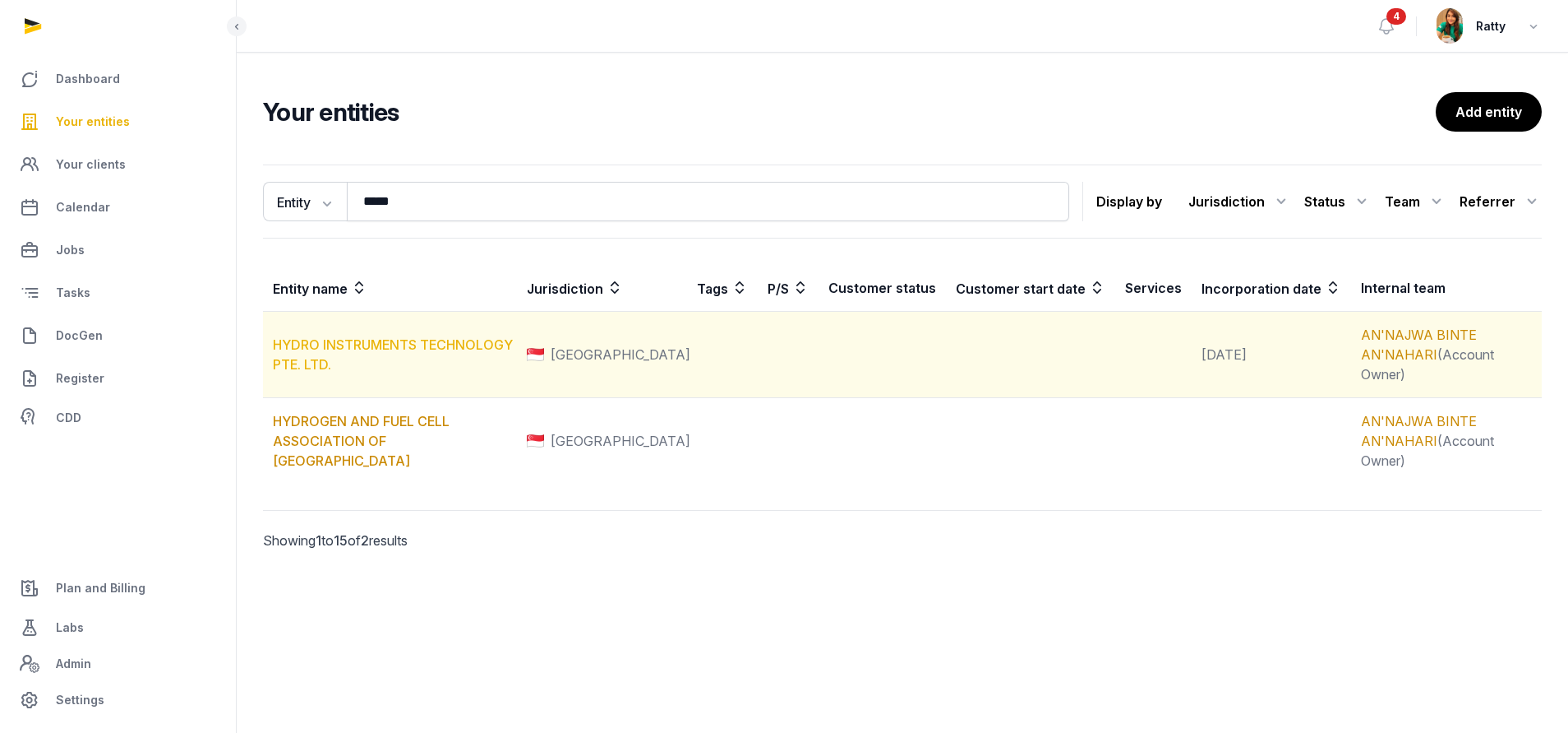
click at [372, 336] on link "HYDRO INSTRUMENTS TECHNOLOGY PTE. LTD." at bounding box center [393, 354] width 240 height 36
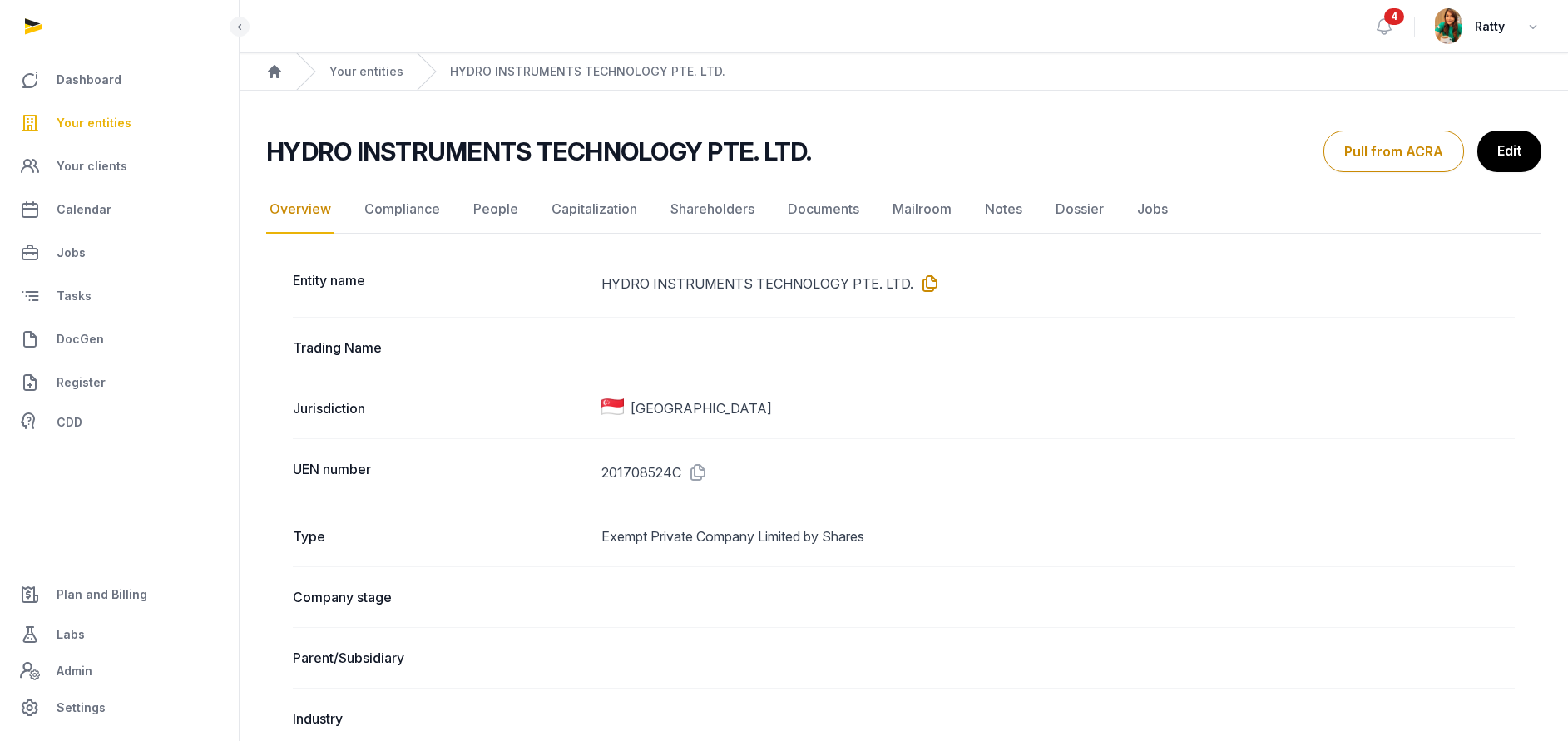
click at [924, 273] on icon at bounding box center [926, 283] width 27 height 27
click at [82, 125] on span "Your entities" at bounding box center [94, 123] width 75 height 20
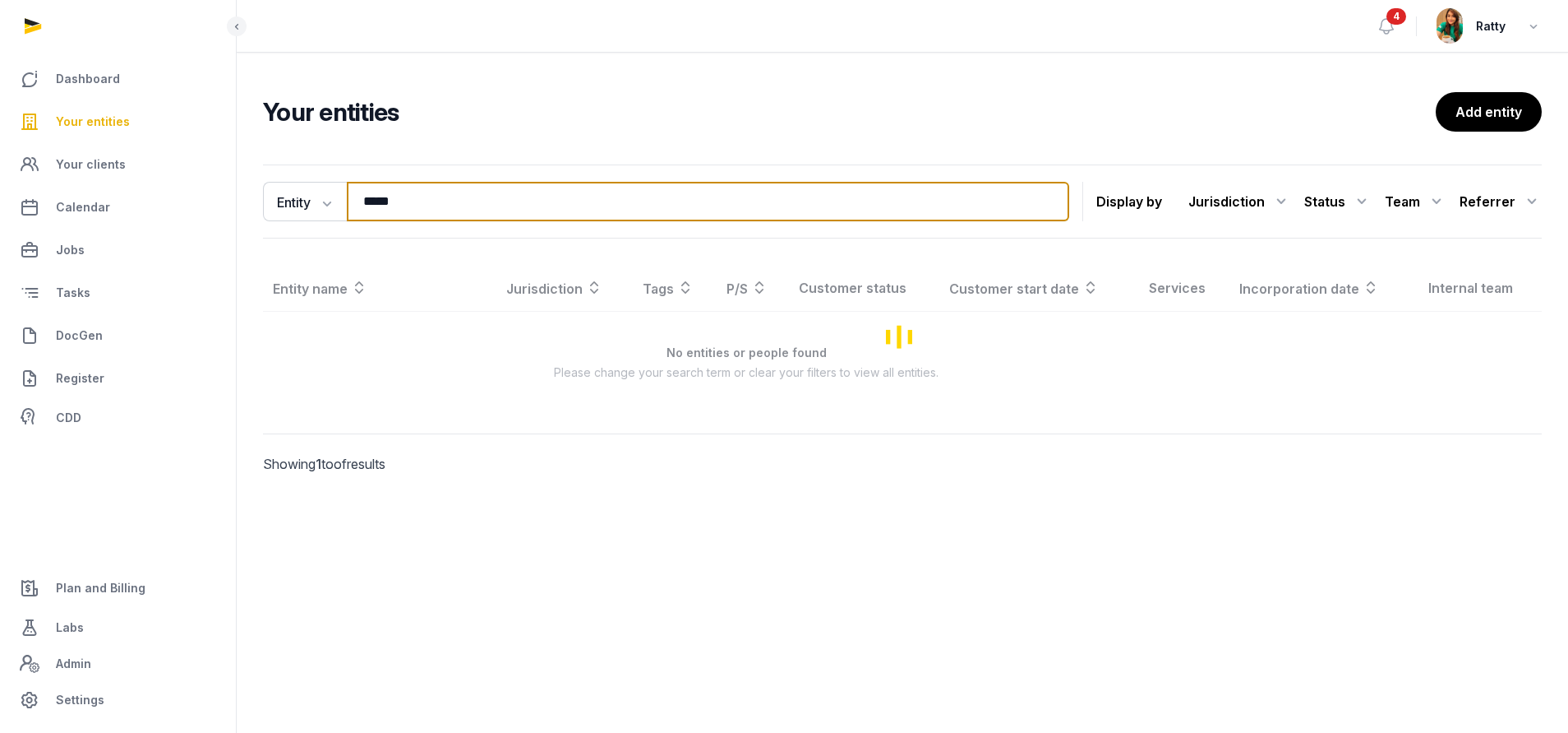
drag, startPoint x: 434, startPoint y: 195, endPoint x: 0, endPoint y: 208, distance: 434.2
click at [0, 209] on html "Dashboard Your entities Your clients Calendar Jobs Tasks DocGen Register CDD Pl…" at bounding box center [784, 366] width 1568 height 733
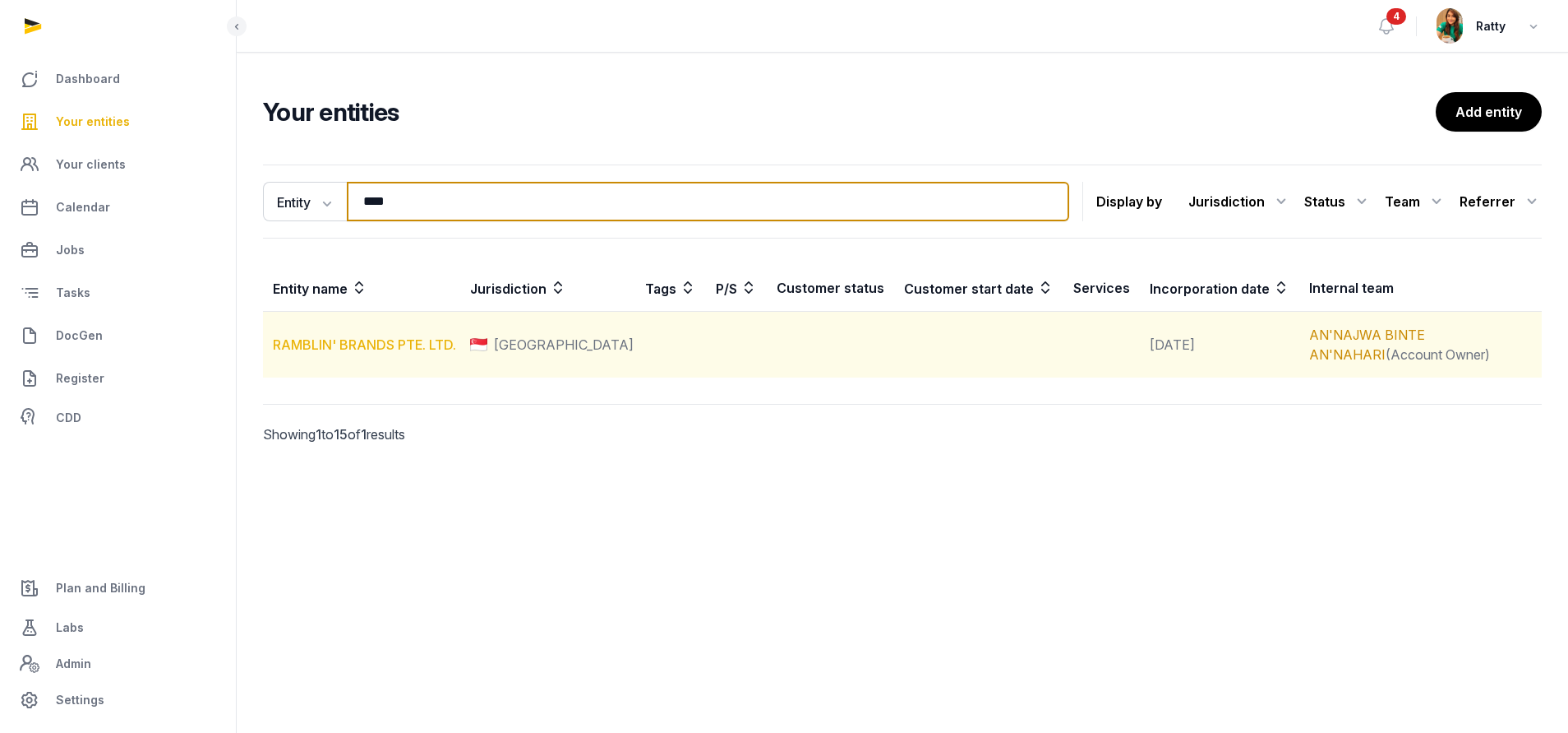
type input "****"
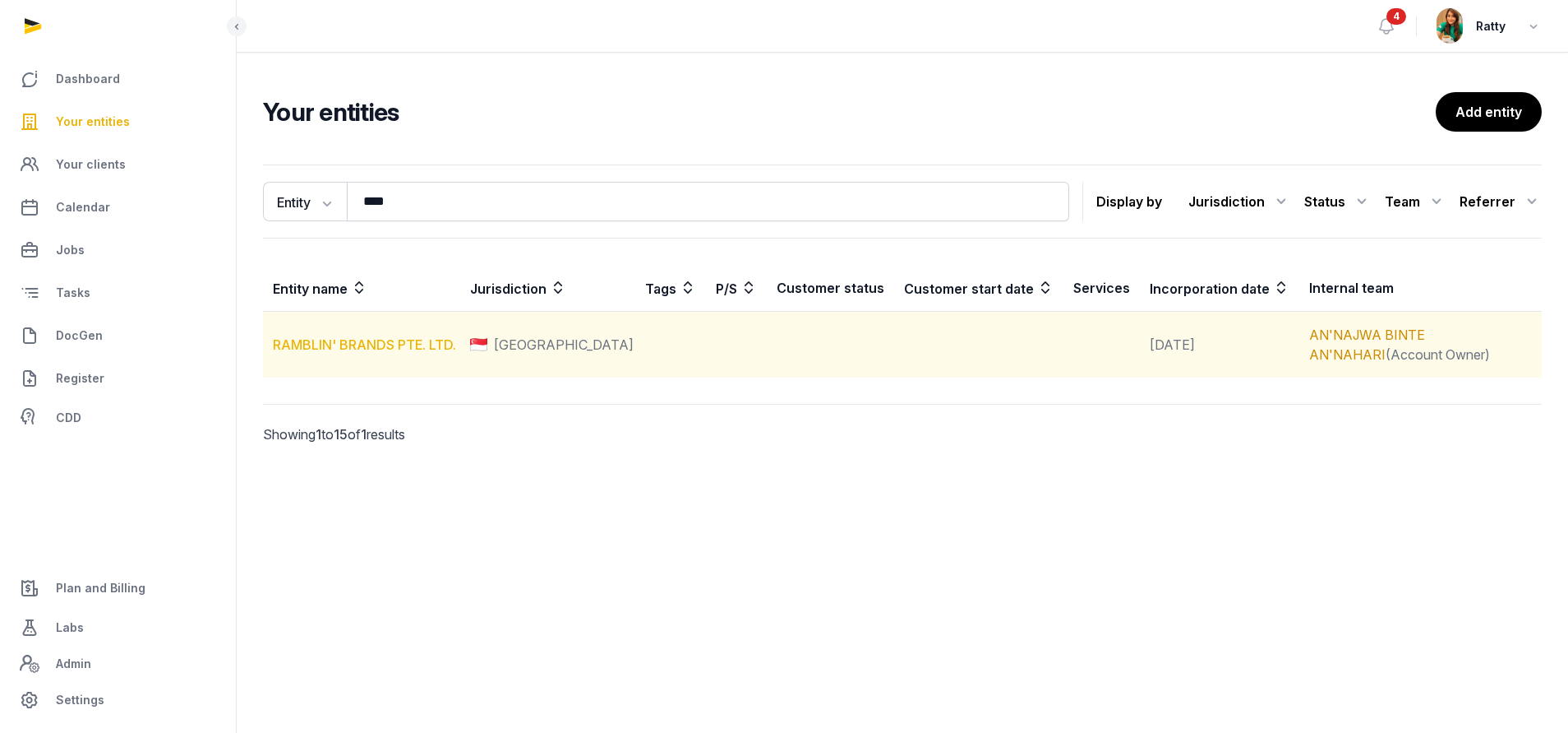
click at [340, 347] on link "RAMBLIN' BRANDS PTE. LTD." at bounding box center [364, 344] width 184 height 17
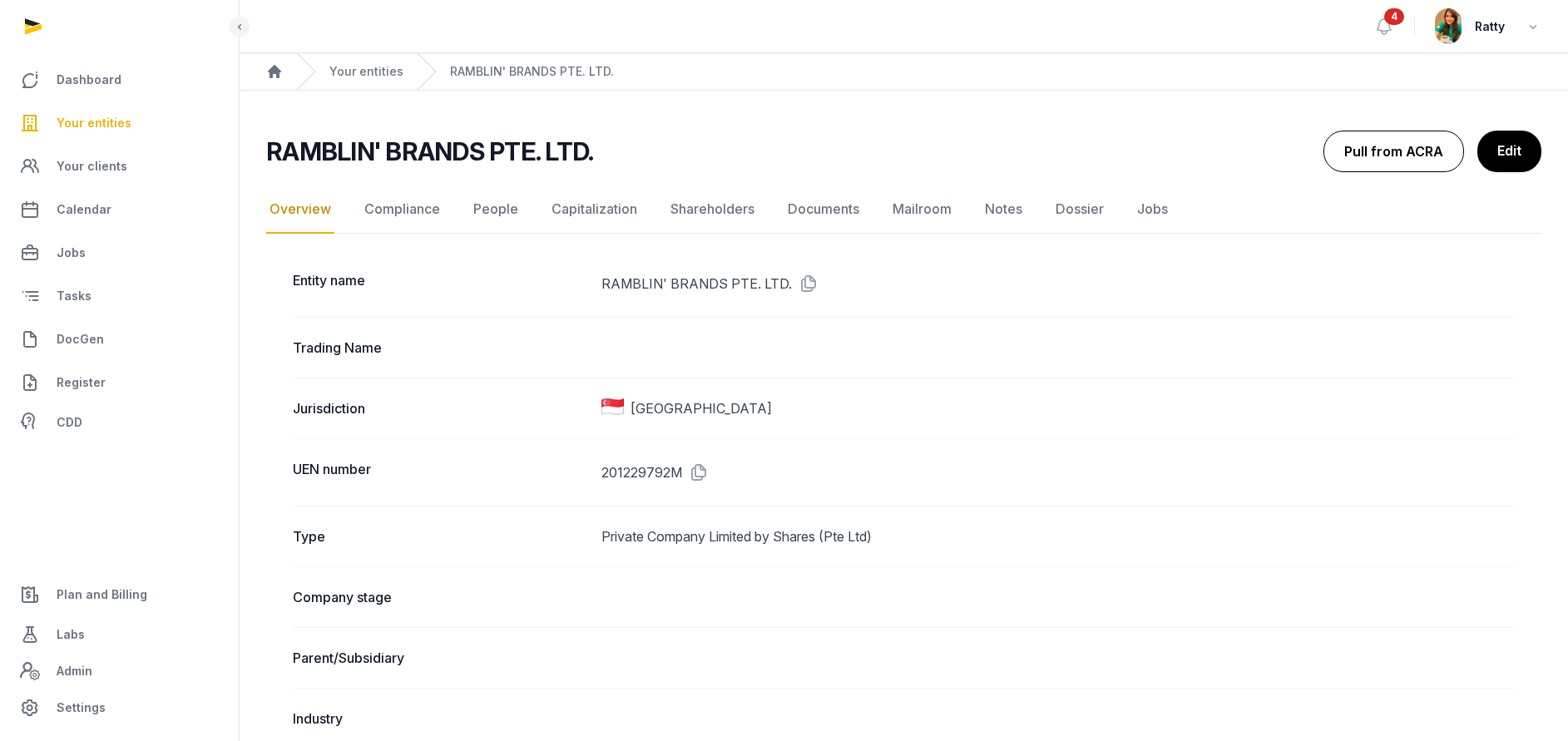
click at [1378, 161] on button "Pull from ACRA" at bounding box center [1394, 151] width 140 height 41
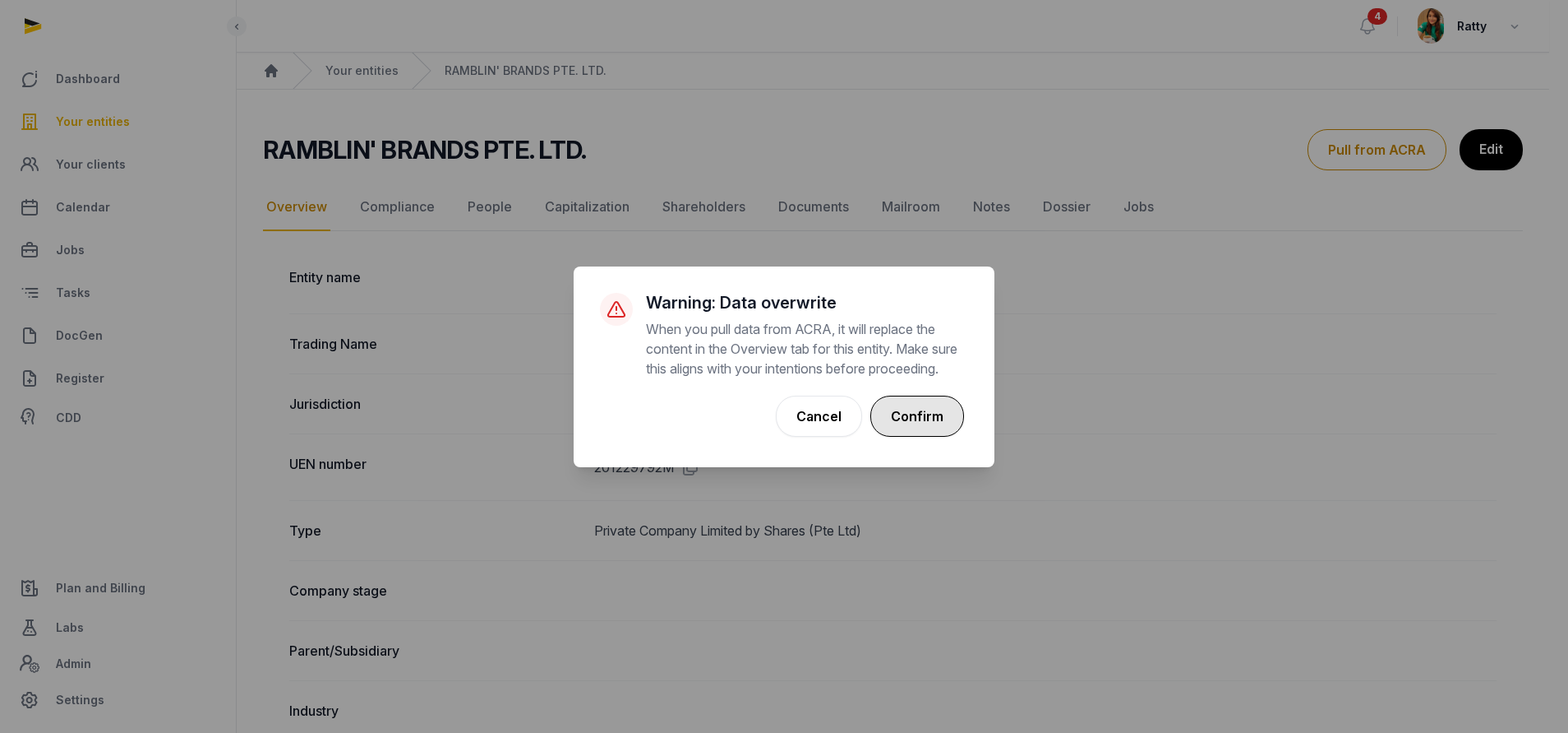
click at [931, 428] on button "Confirm" at bounding box center [917, 416] width 94 height 41
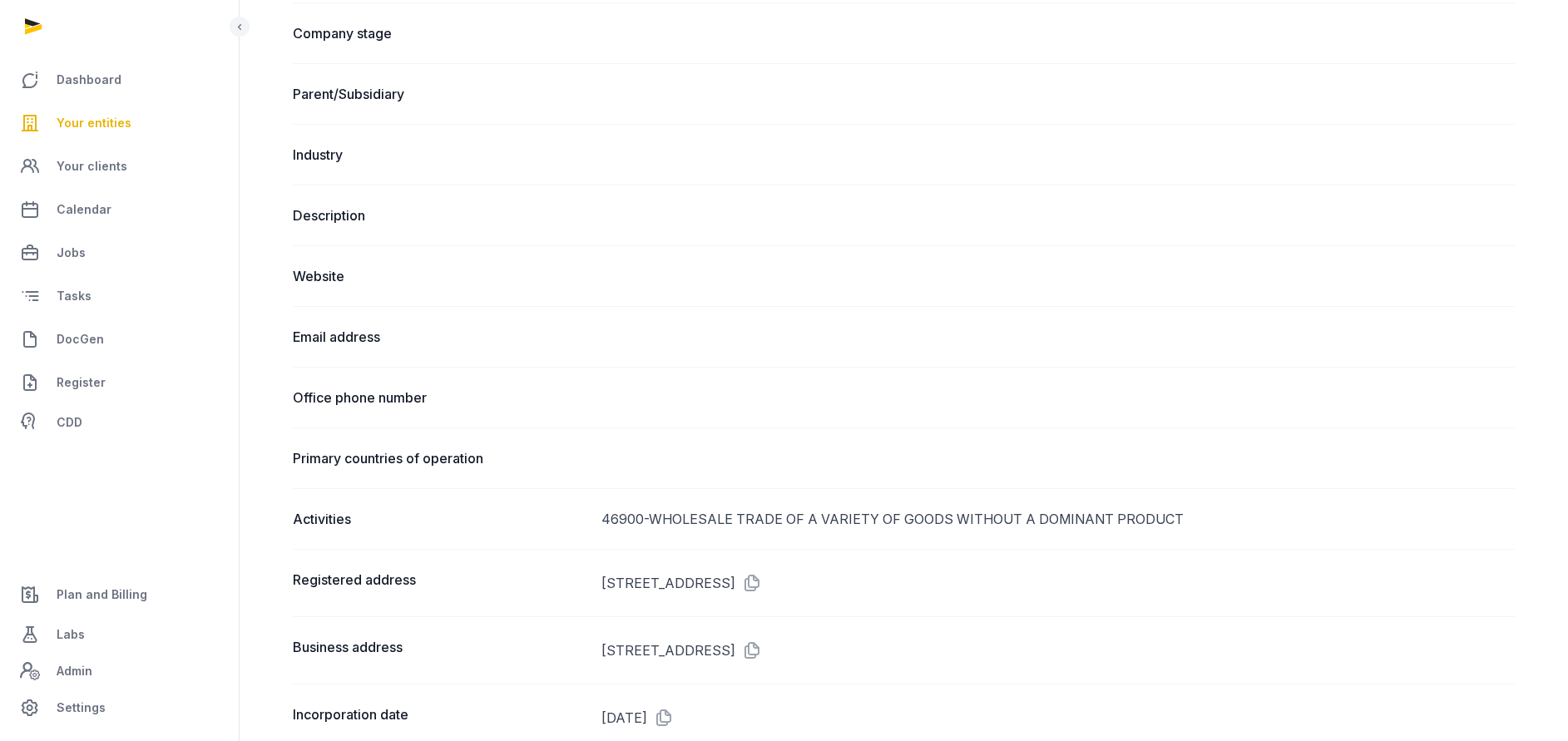
scroll to position [124, 0]
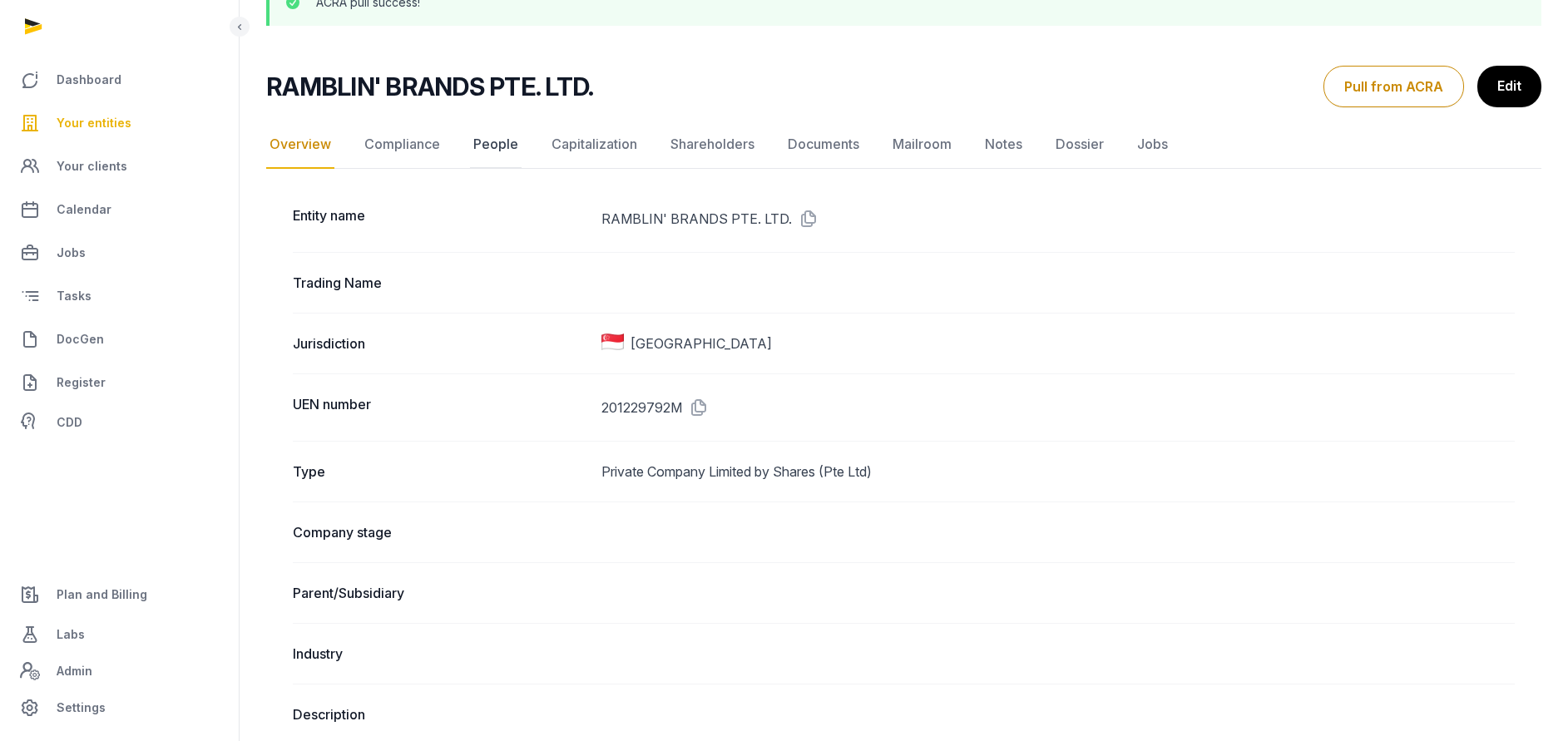
click at [503, 139] on link "People" at bounding box center [495, 144] width 51 height 48
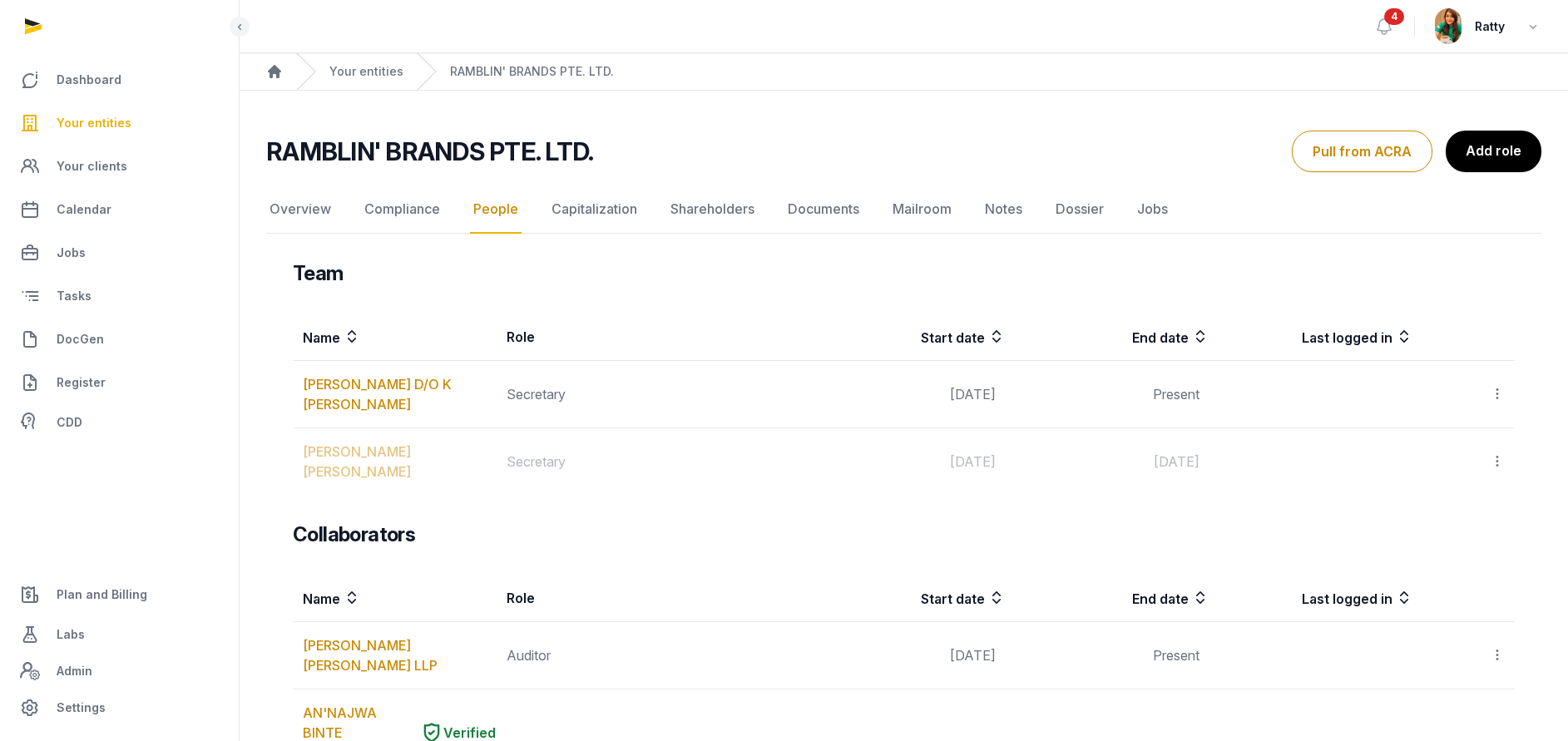
click at [1401, 151] on button "Pull from ACRA" at bounding box center [1362, 151] width 140 height 41
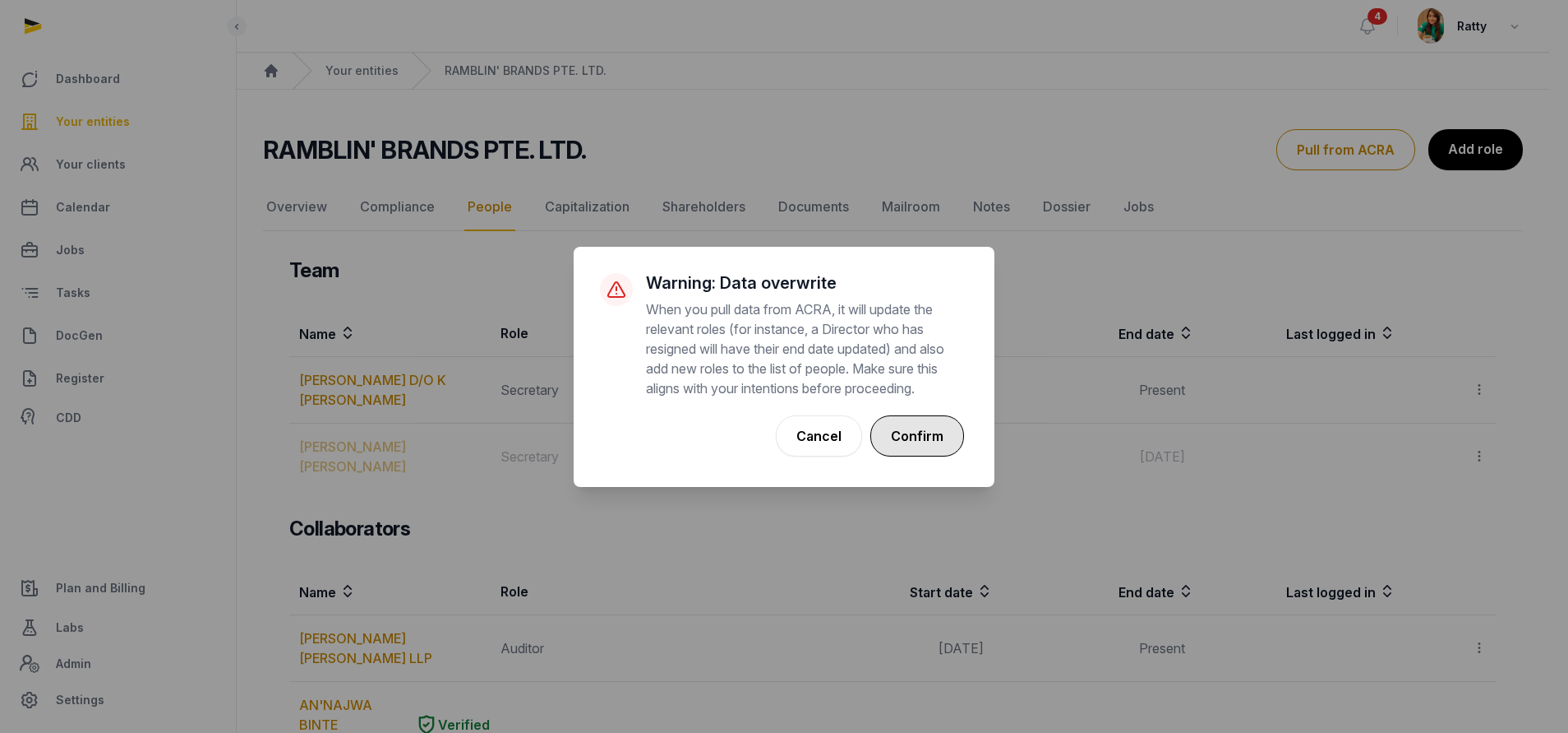
click at [915, 432] on button "Confirm" at bounding box center [917, 436] width 94 height 41
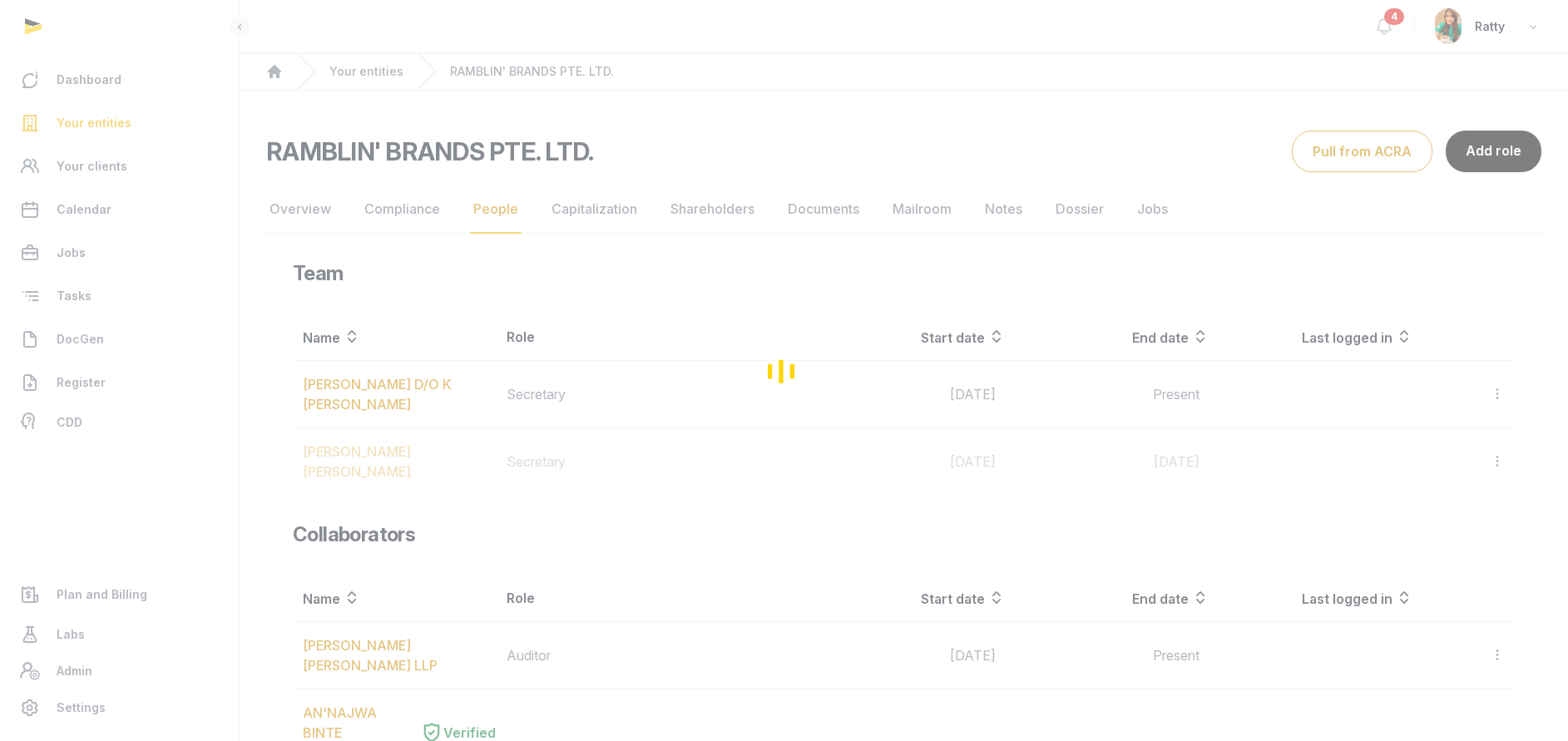
scroll to position [124, 0]
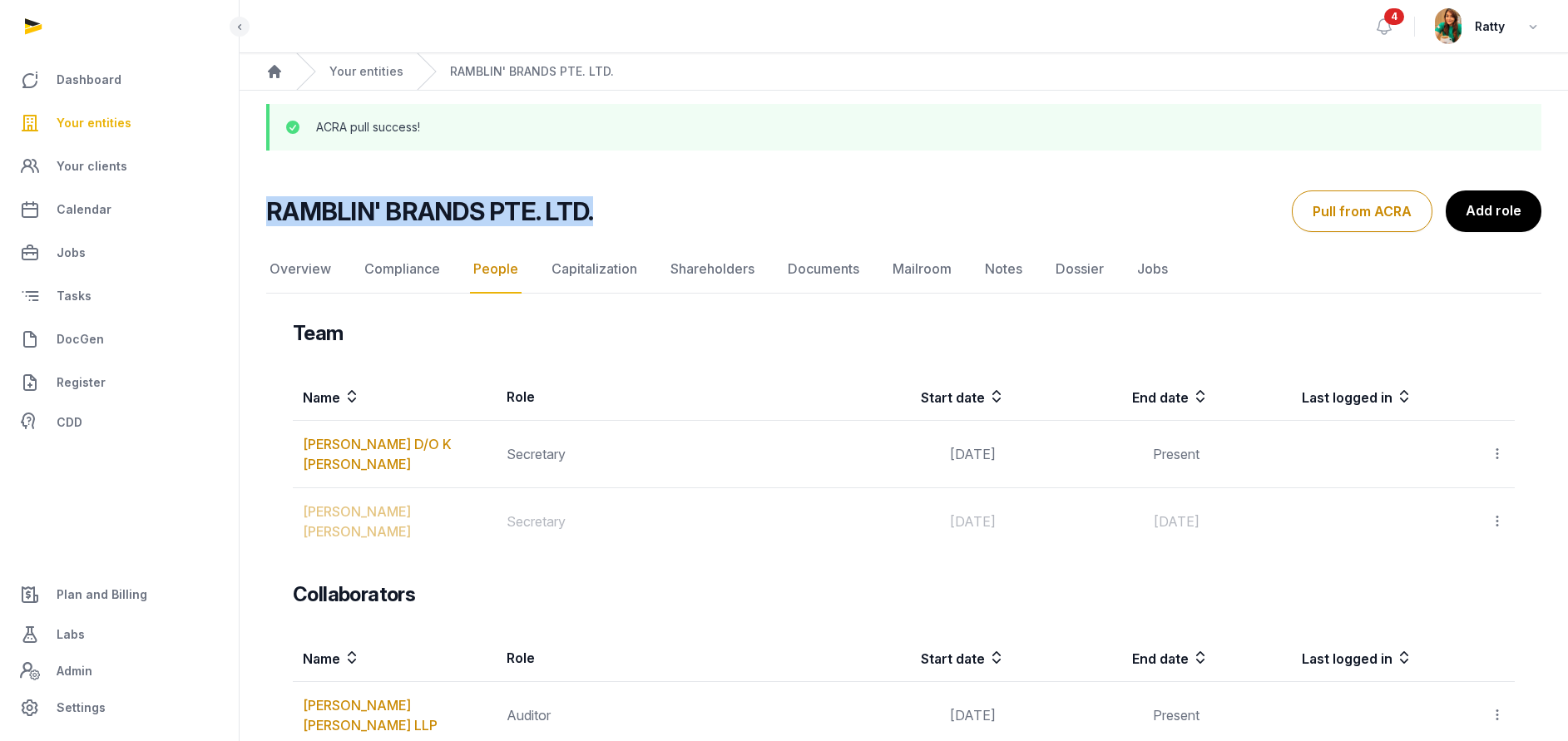
drag, startPoint x: 265, startPoint y: 209, endPoint x: 663, endPoint y: 225, distance: 398.3
copy h2 "RAMBLIN' BRANDS PTE. LTD."
